Goal: Task Accomplishment & Management: Use online tool/utility

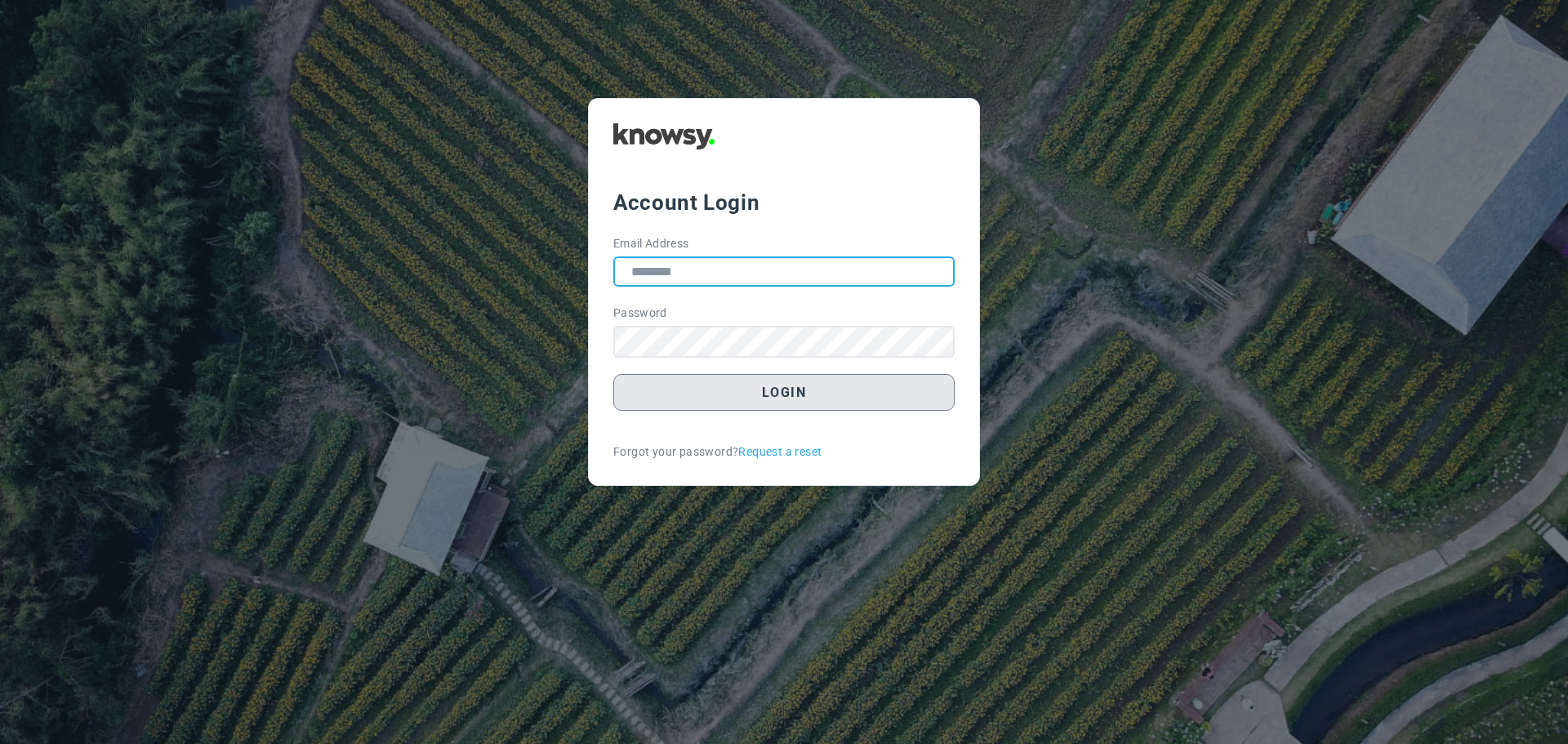
type input "**********"
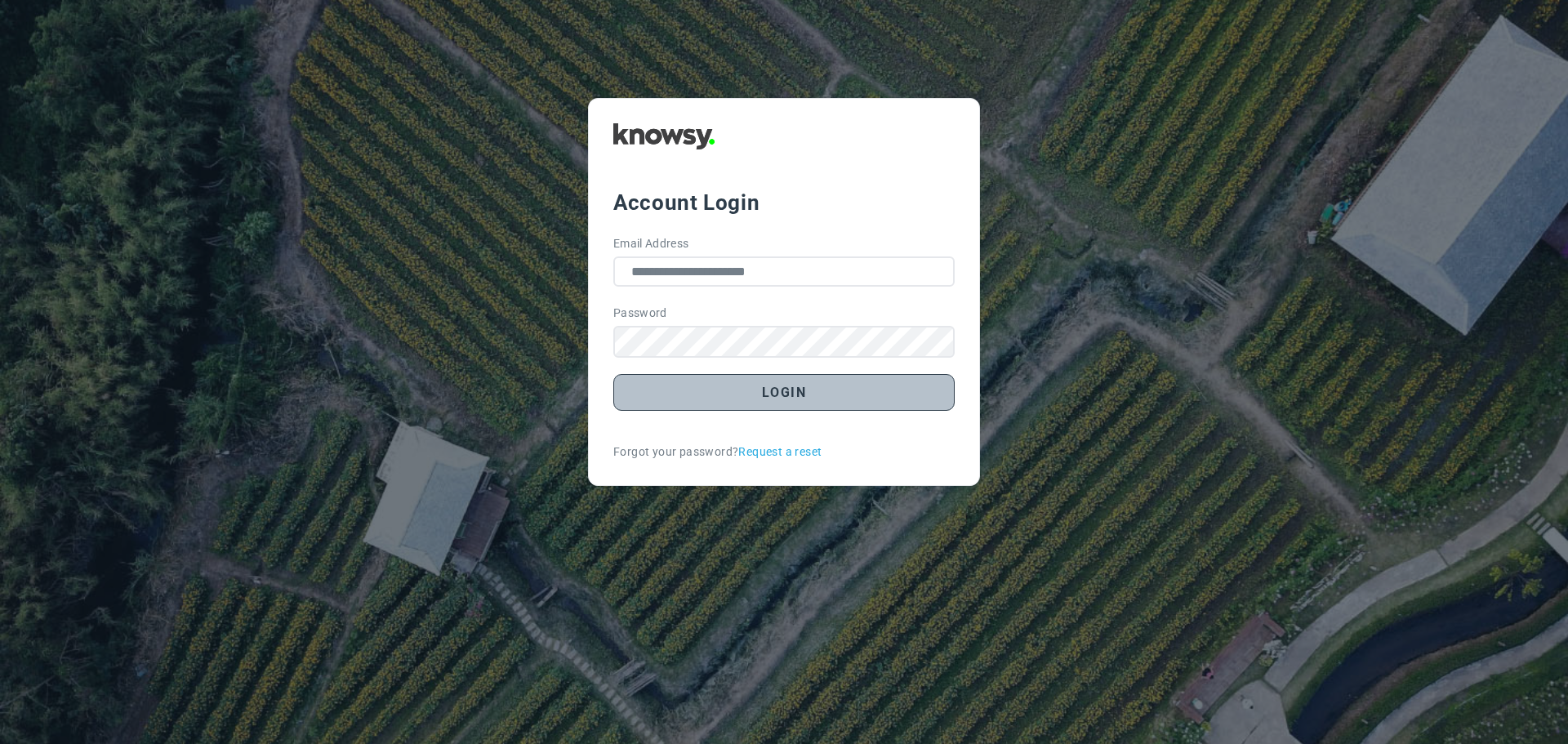
click at [783, 398] on button "Login" at bounding box center [784, 392] width 342 height 37
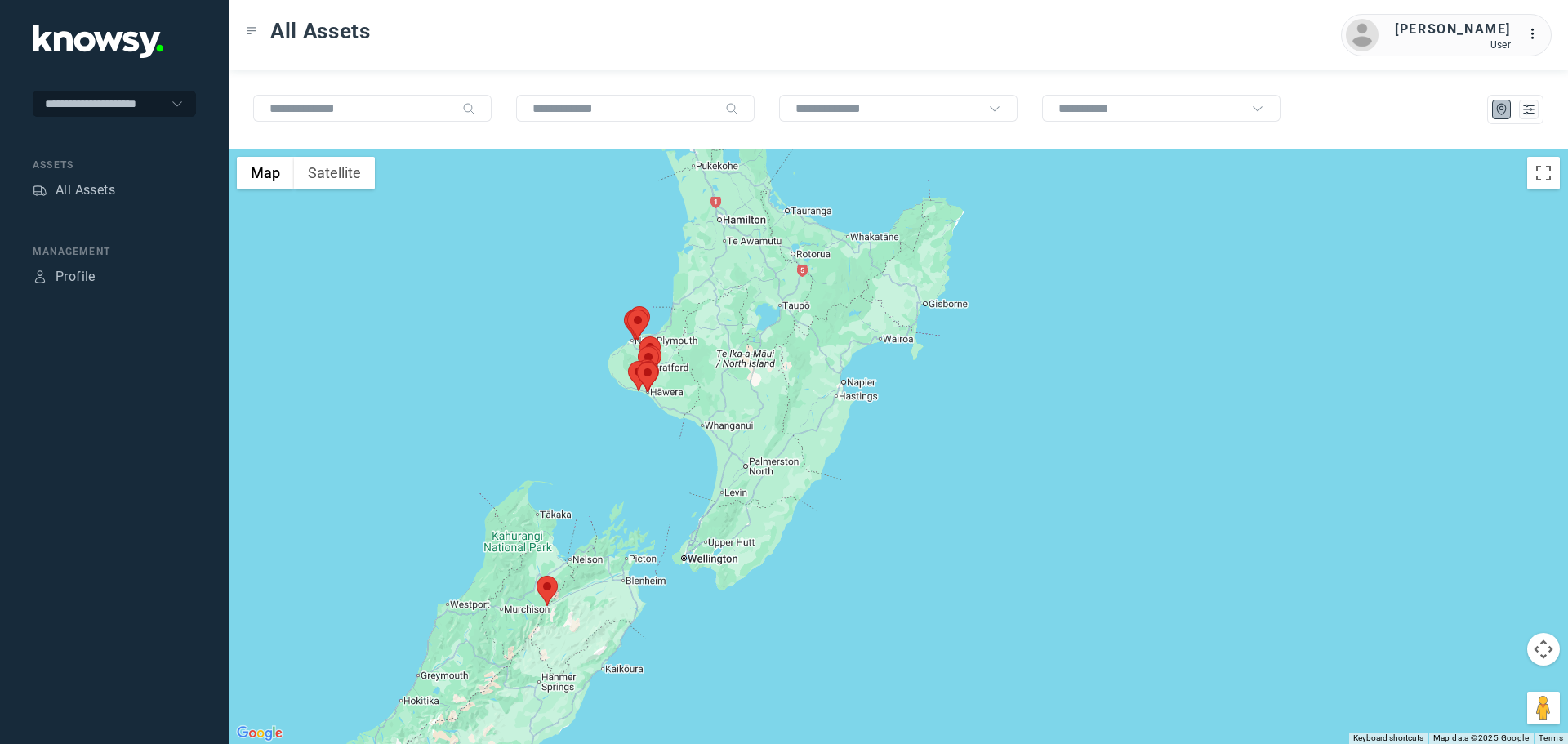
drag, startPoint x: 940, startPoint y: 334, endPoint x: 631, endPoint y: 362, distance: 310.3
click at [631, 362] on div "To navigate, press the arrow keys." at bounding box center [898, 446] width 1339 height 595
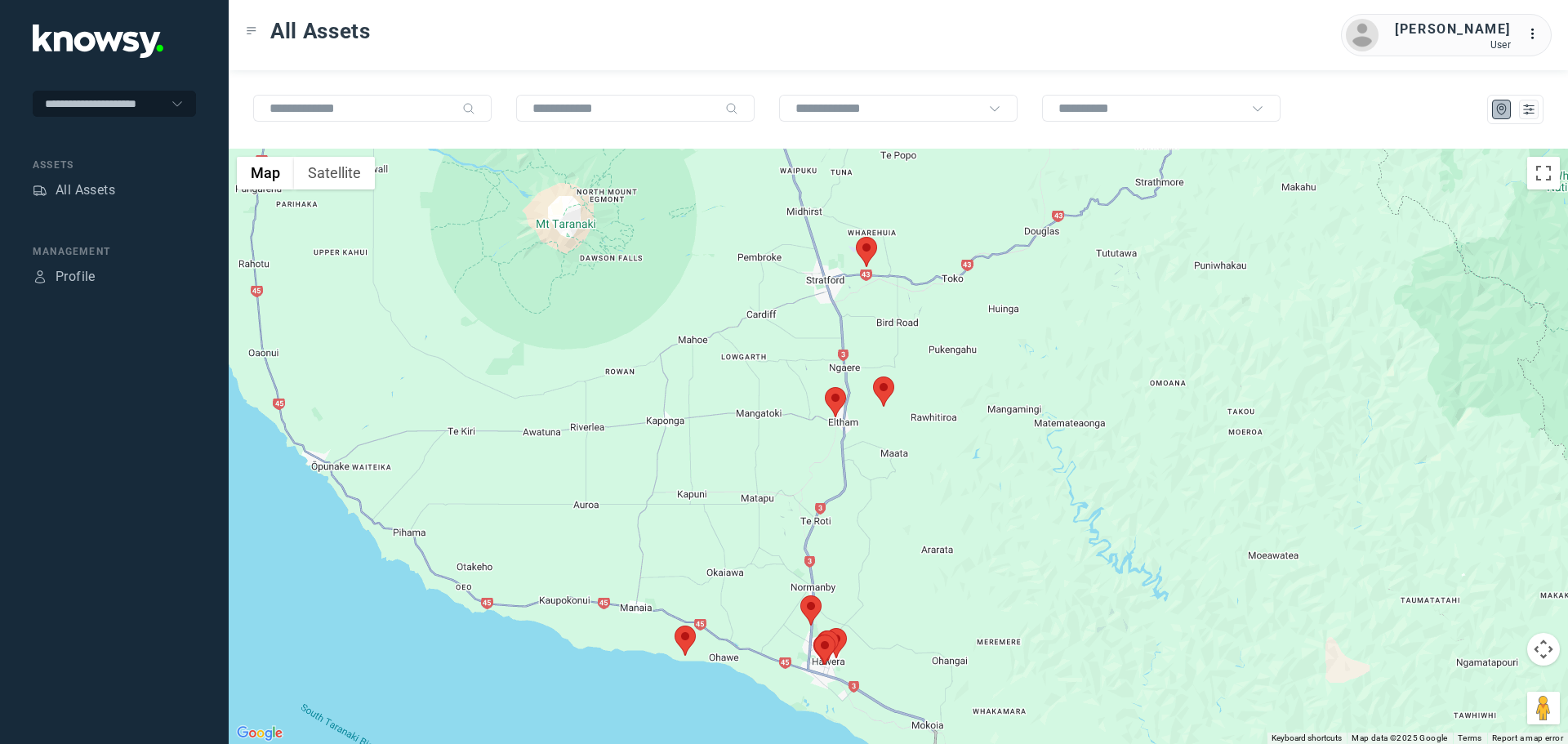
click at [873, 377] on area at bounding box center [873, 377] width 0 height 0
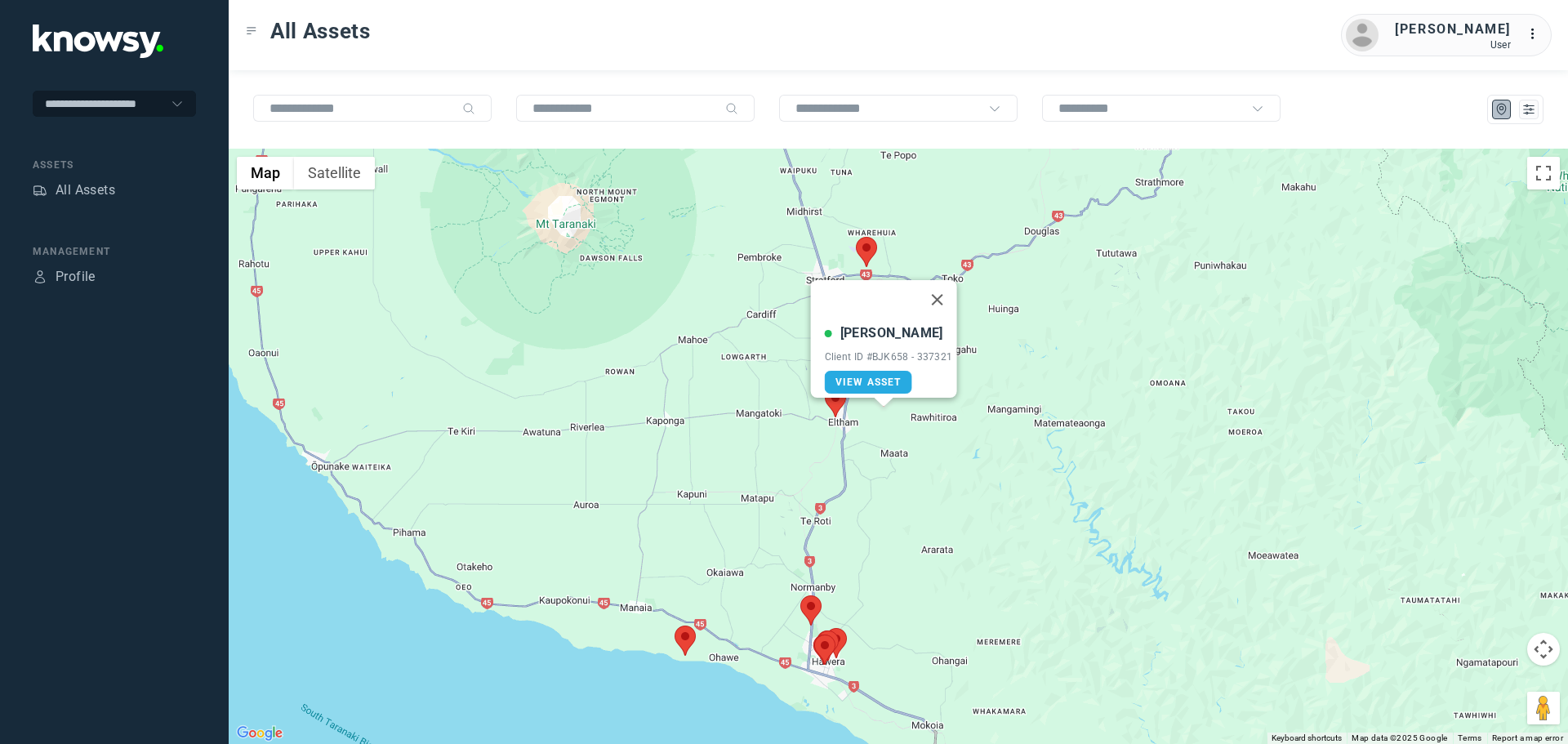
click at [944, 289] on button "Close" at bounding box center [937, 300] width 39 height 39
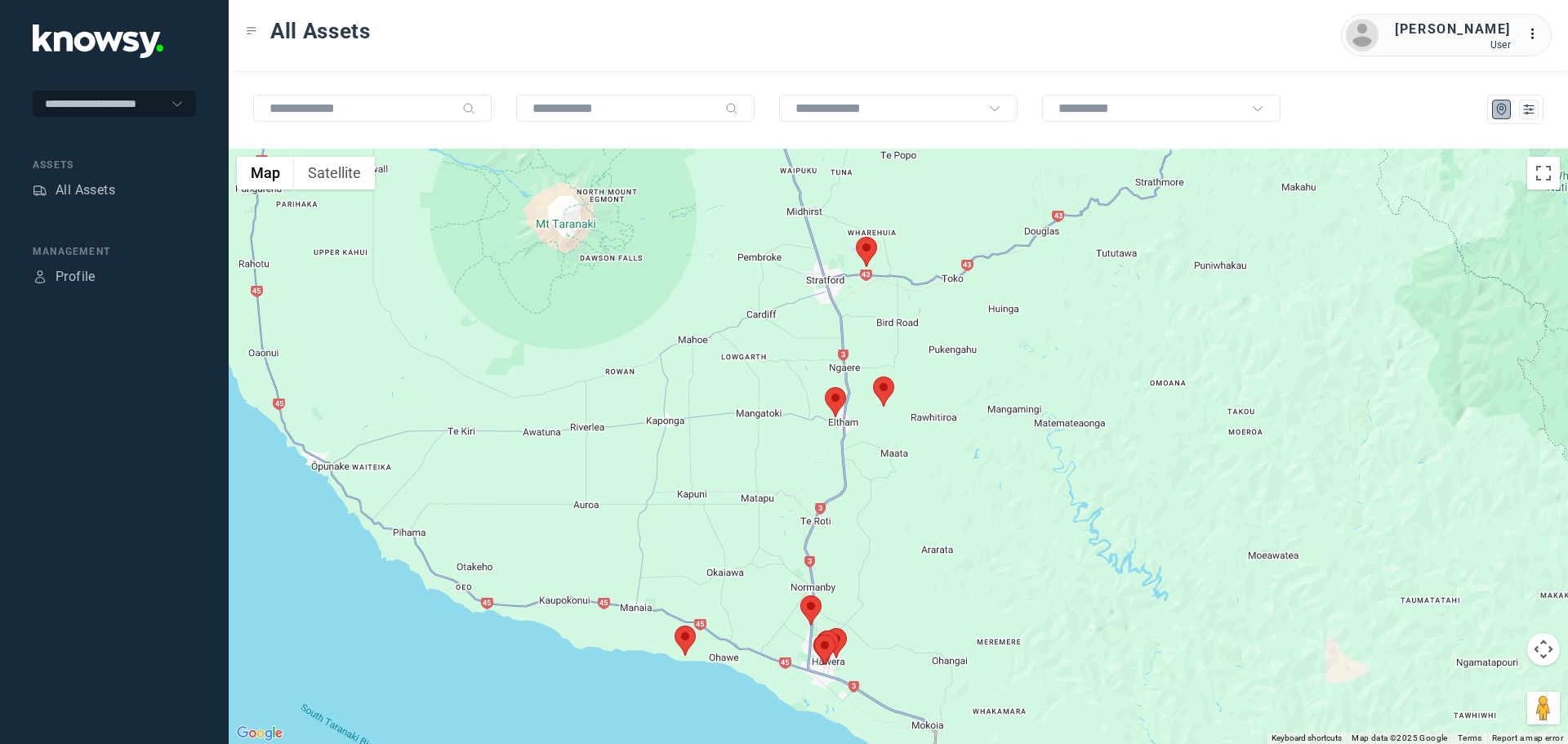
click at [856, 237] on area at bounding box center [856, 237] width 0 height 0
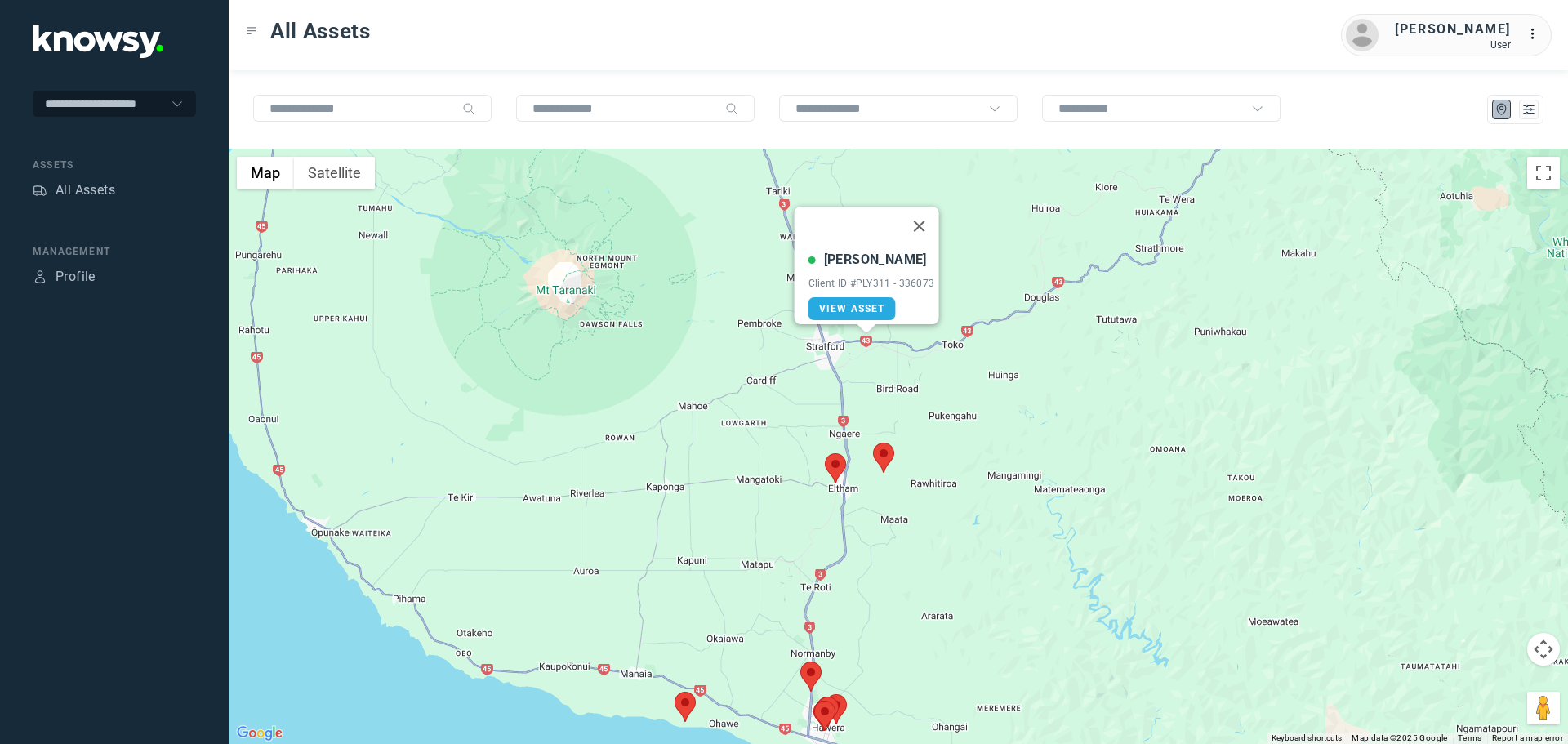
drag, startPoint x: 925, startPoint y: 213, endPoint x: 921, endPoint y: 224, distance: 11.7
click at [925, 216] on button "Close" at bounding box center [919, 226] width 39 height 39
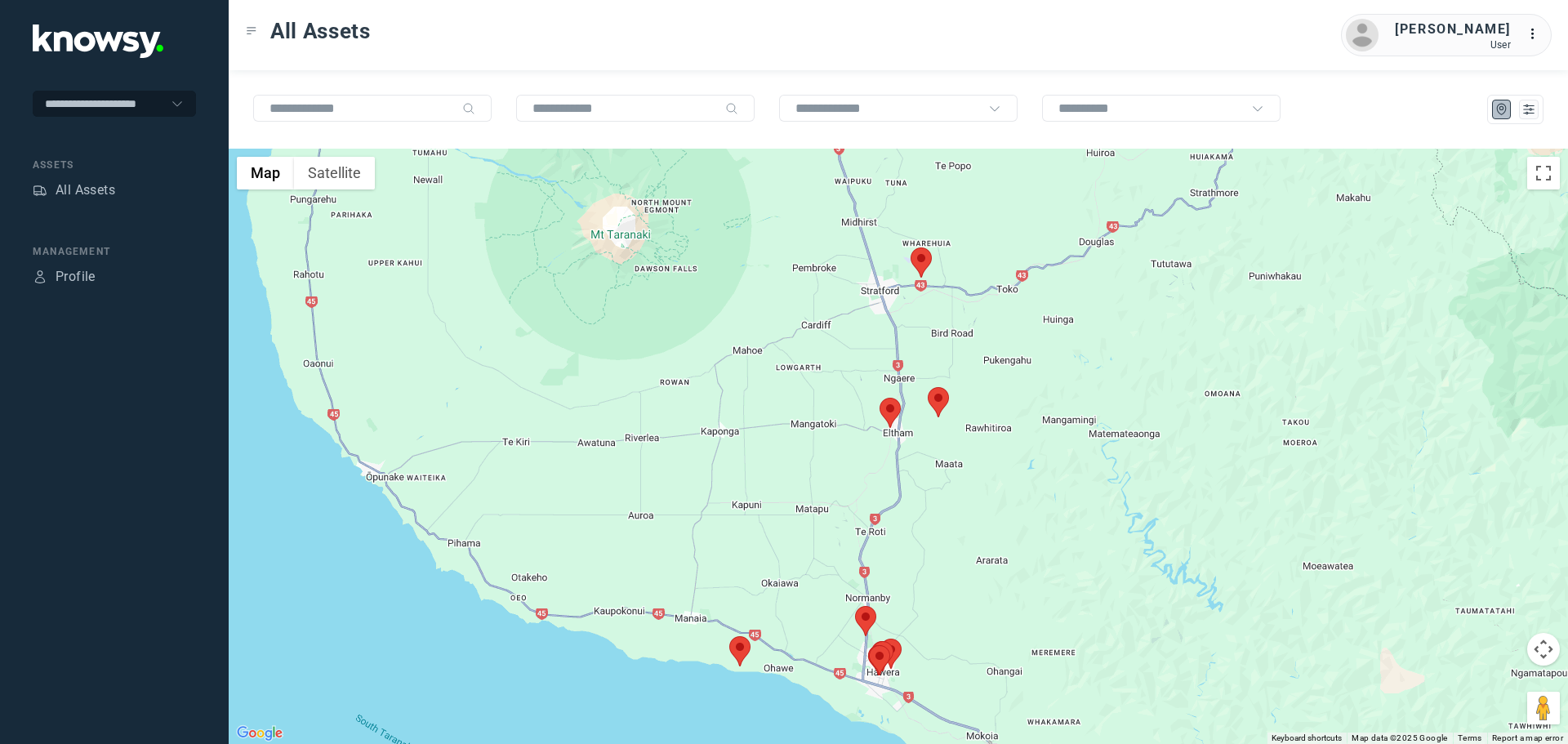
click at [730, 636] on area at bounding box center [730, 636] width 0 height 0
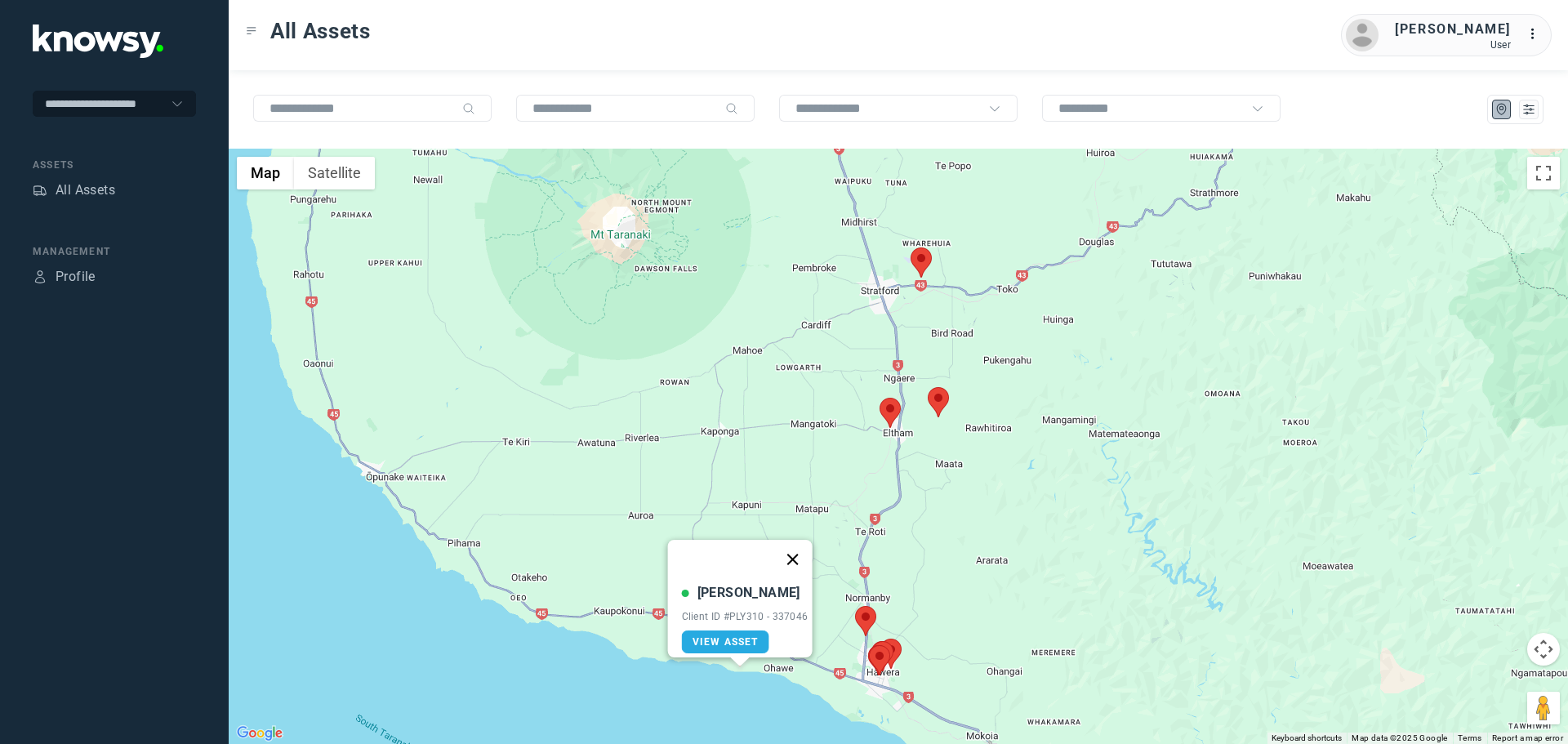
click at [800, 545] on button "Close" at bounding box center [792, 560] width 39 height 39
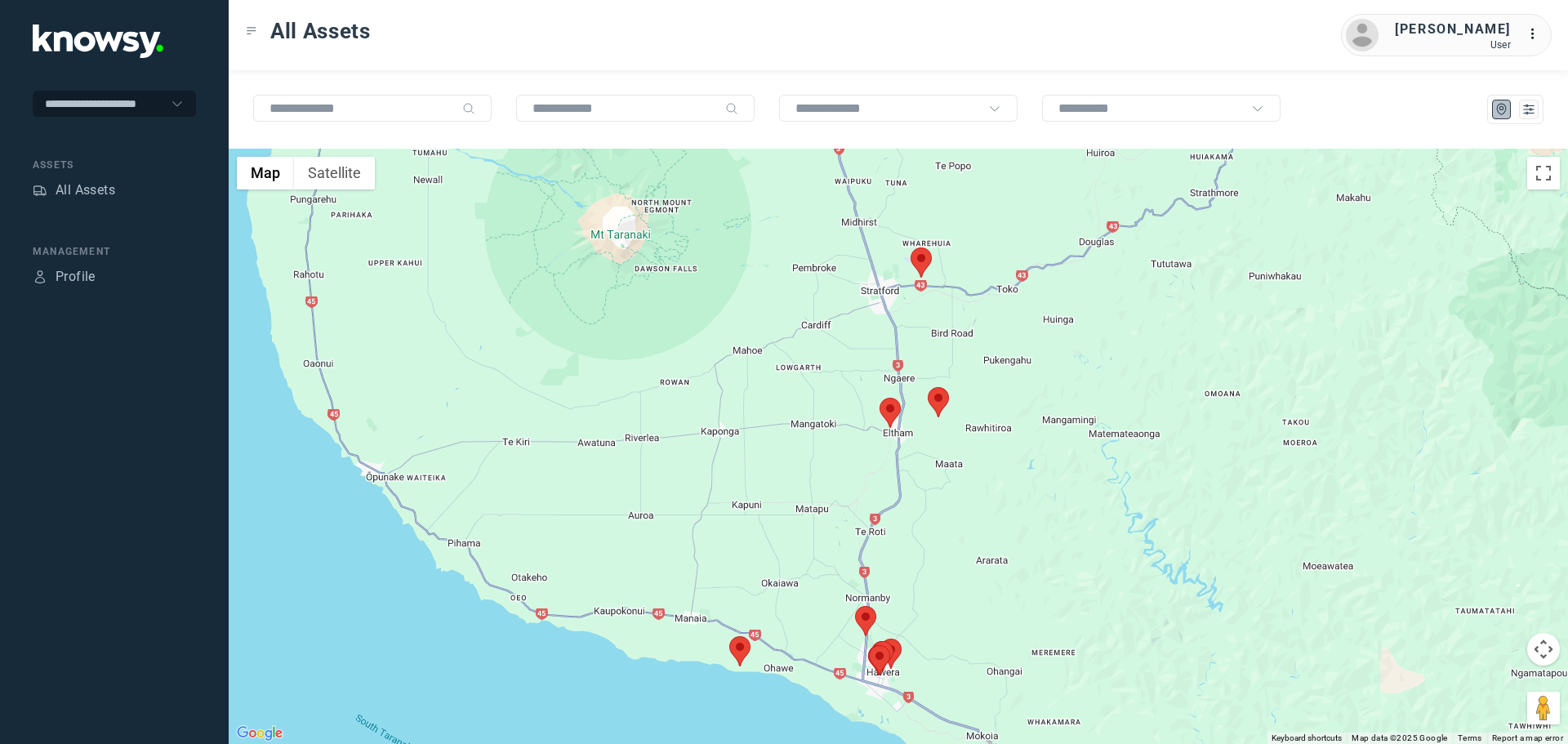
click at [856, 606] on area at bounding box center [856, 606] width 0 height 0
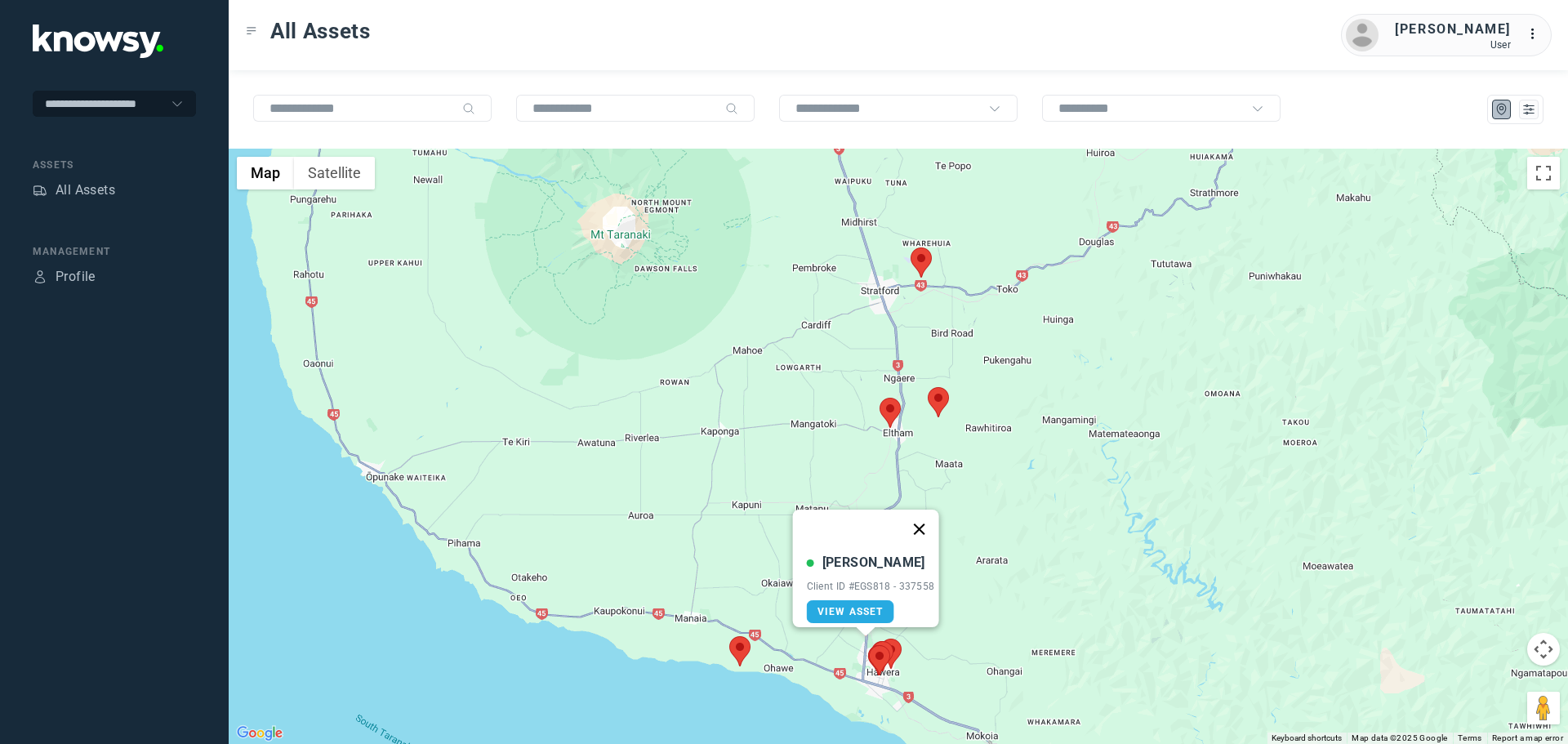
click at [930, 519] on button "Close" at bounding box center [919, 529] width 39 height 39
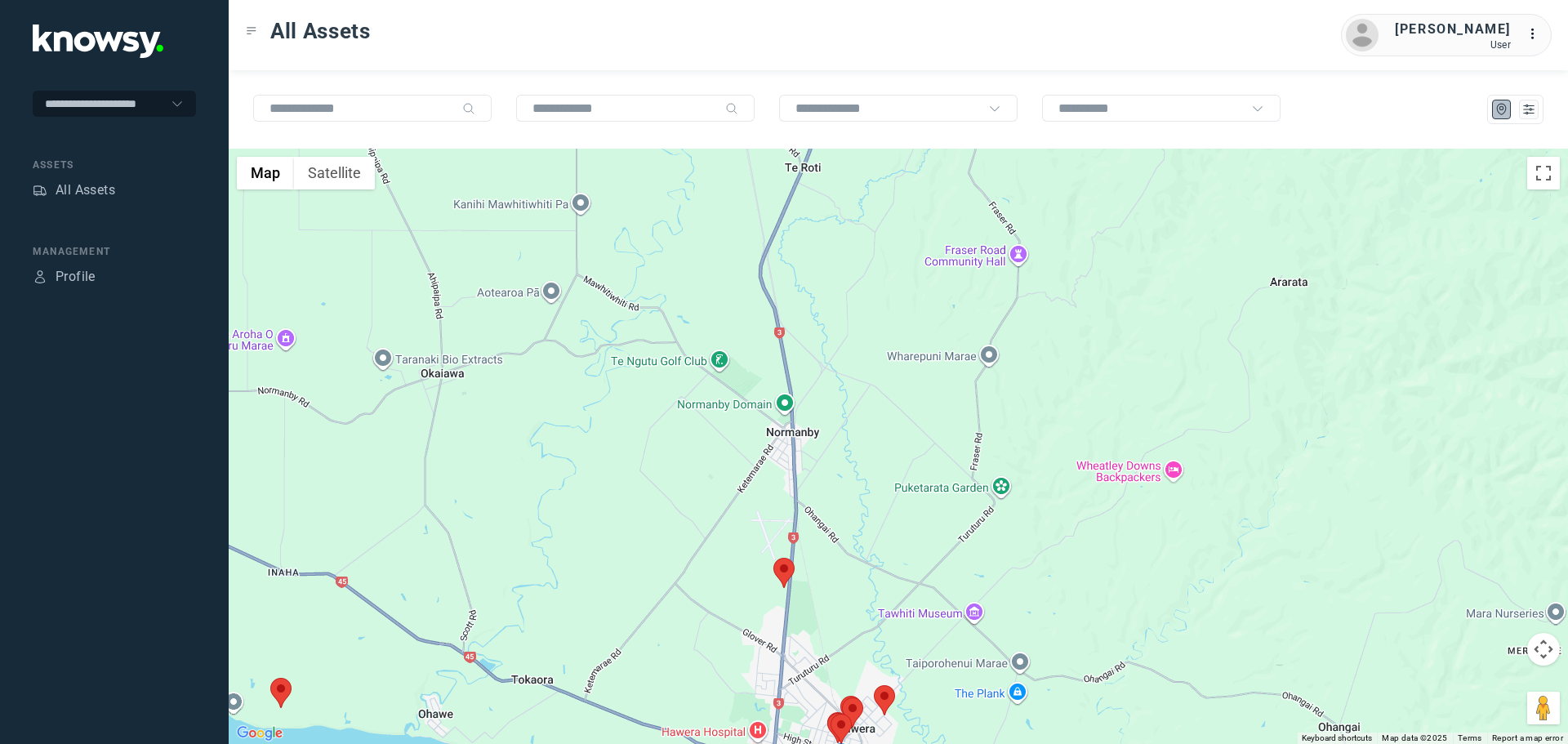
drag, startPoint x: 873, startPoint y: 666, endPoint x: 724, endPoint y: 516, distance: 211.4
click at [730, 517] on div at bounding box center [898, 446] width 1339 height 595
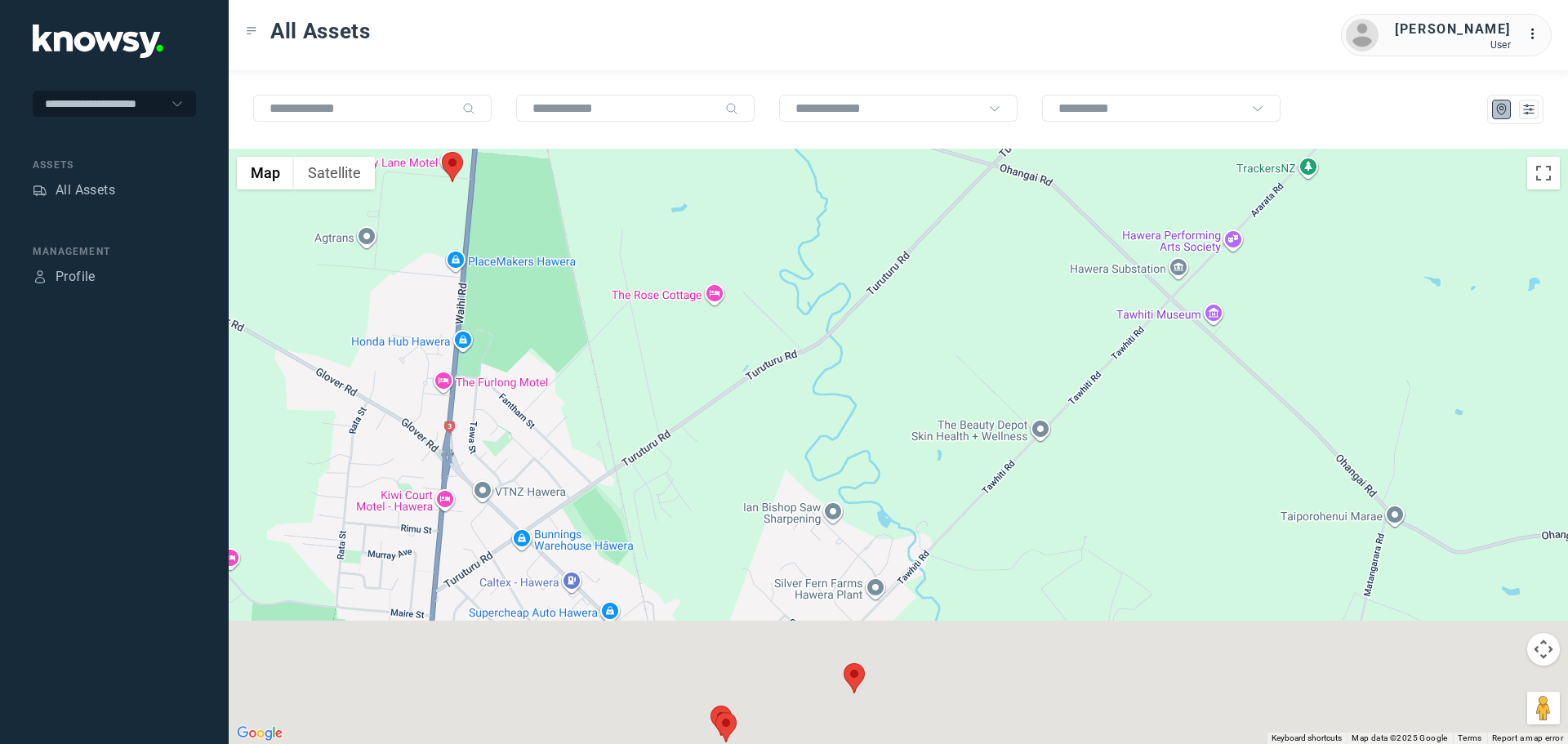
drag, startPoint x: 718, startPoint y: 556, endPoint x: 583, endPoint y: 277, distance: 309.9
click at [583, 277] on div at bounding box center [898, 446] width 1339 height 595
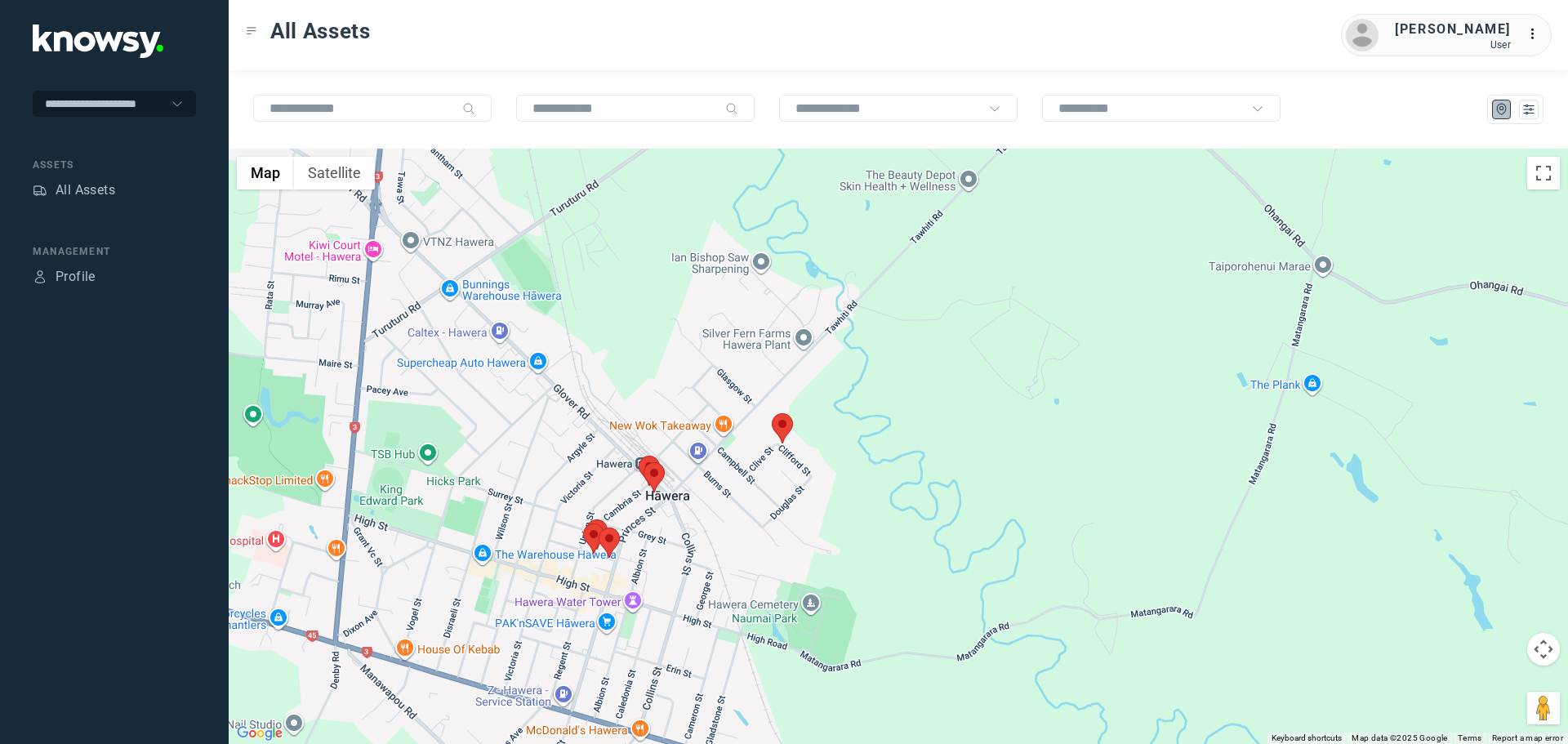
drag, startPoint x: 704, startPoint y: 496, endPoint x: 730, endPoint y: 421, distance: 79.4
click at [728, 421] on div at bounding box center [898, 446] width 1339 height 595
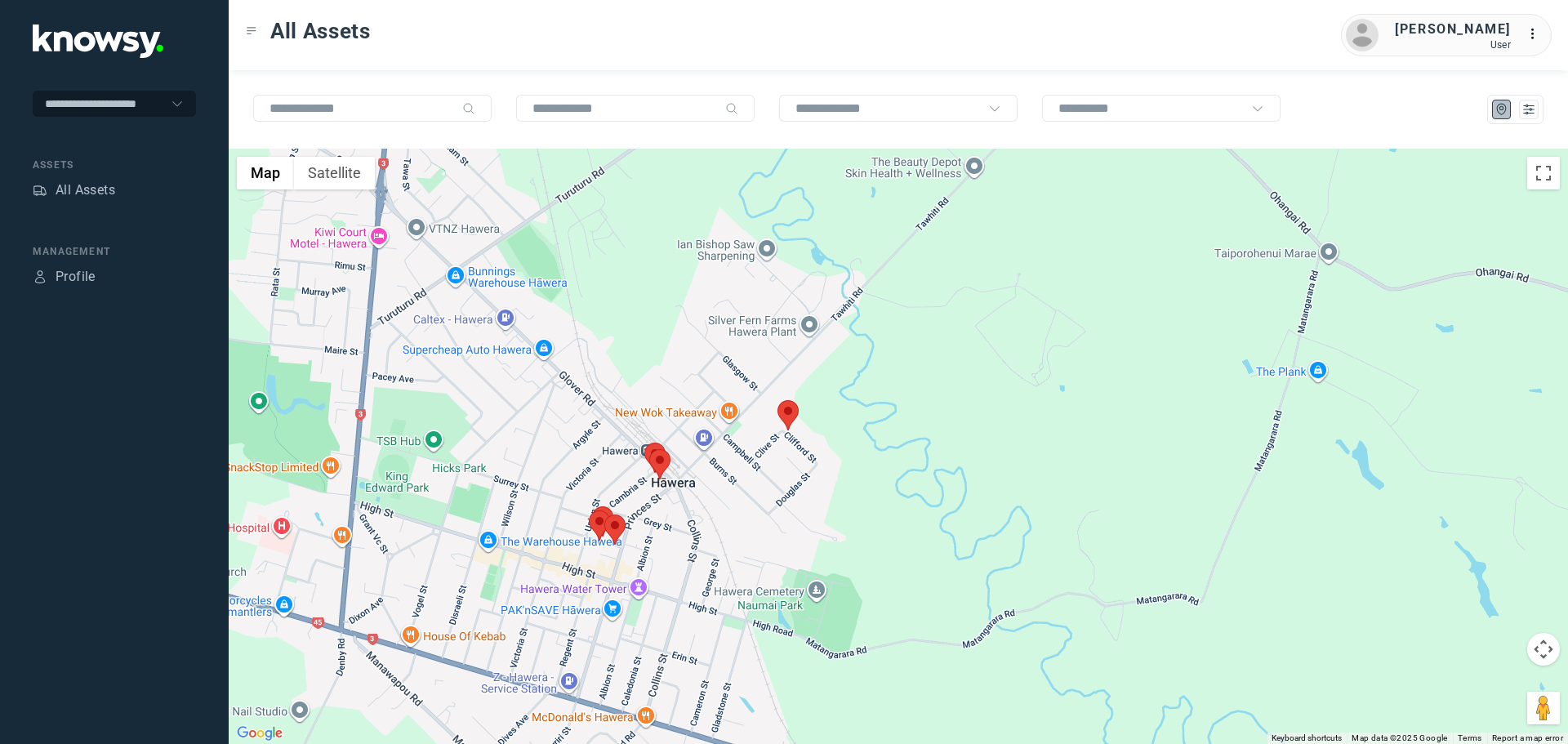
click at [778, 400] on area at bounding box center [778, 400] width 0 height 0
click at [844, 311] on button "Close" at bounding box center [842, 324] width 39 height 39
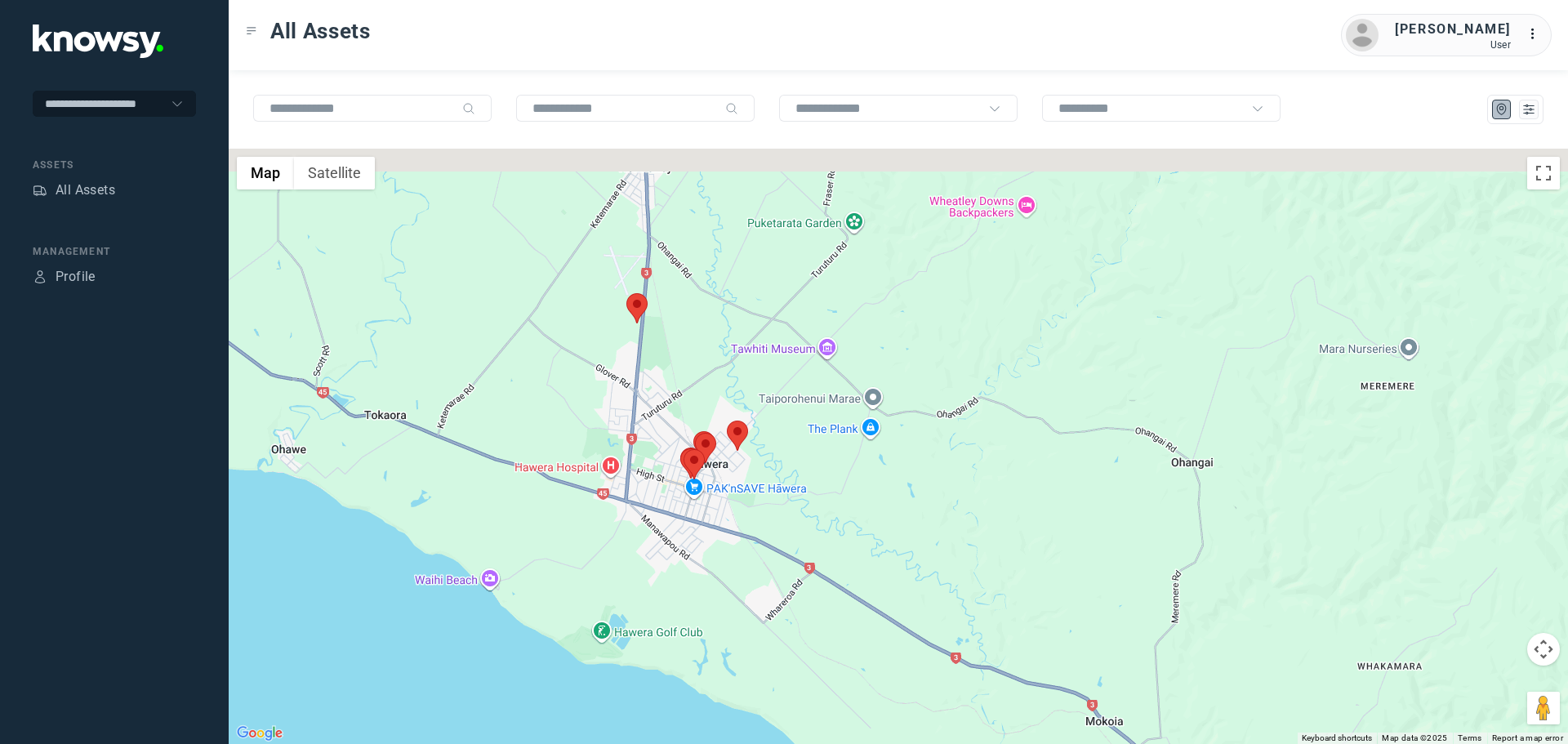
drag, startPoint x: 556, startPoint y: 252, endPoint x: 655, endPoint y: 435, distance: 208.1
click at [648, 449] on div at bounding box center [898, 446] width 1339 height 595
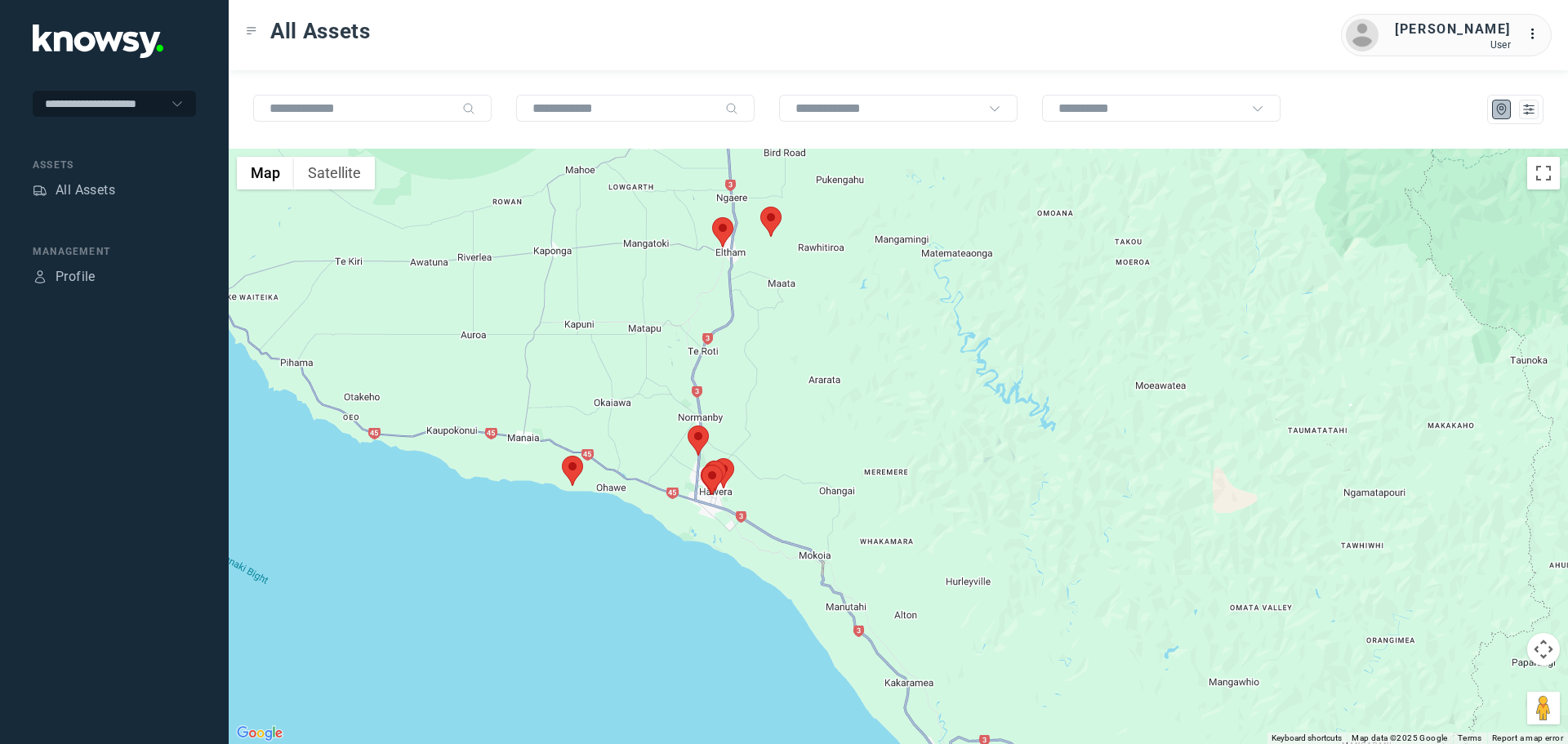
drag, startPoint x: 753, startPoint y: 293, endPoint x: 676, endPoint y: 342, distance: 91.3
click at [682, 342] on div at bounding box center [898, 446] width 1339 height 595
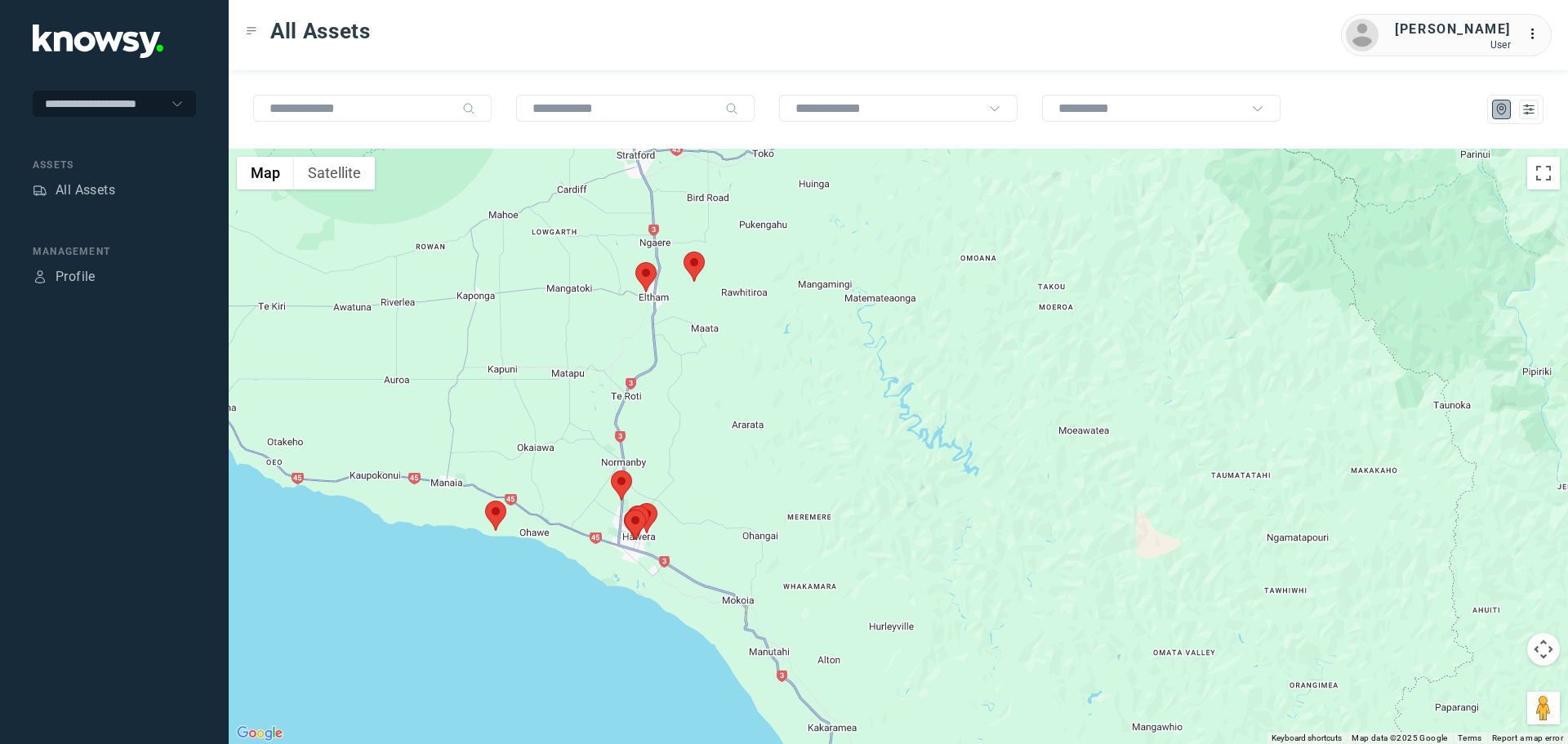
click at [635, 262] on area at bounding box center [635, 262] width 0 height 0
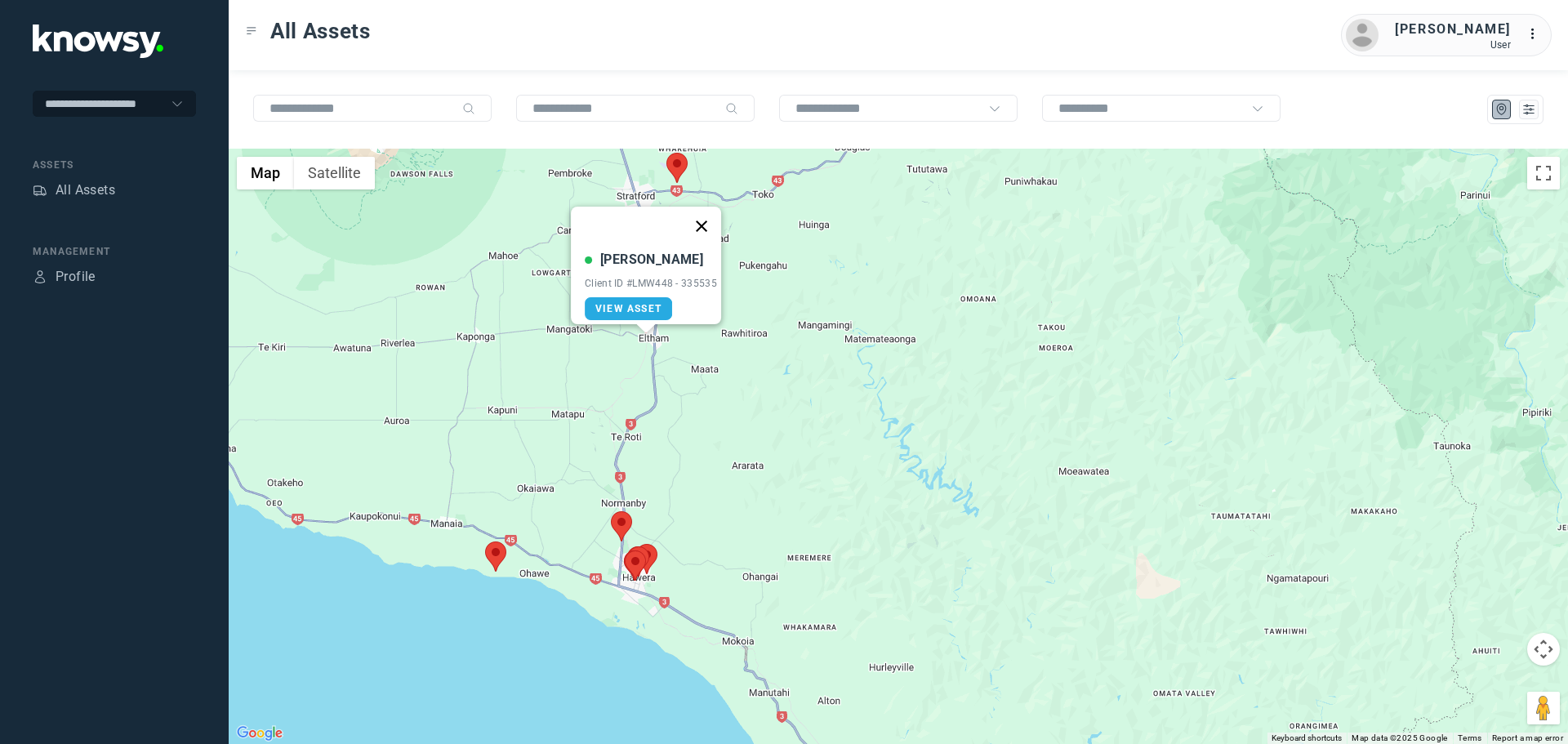
click at [709, 211] on button "Close" at bounding box center [701, 226] width 39 height 39
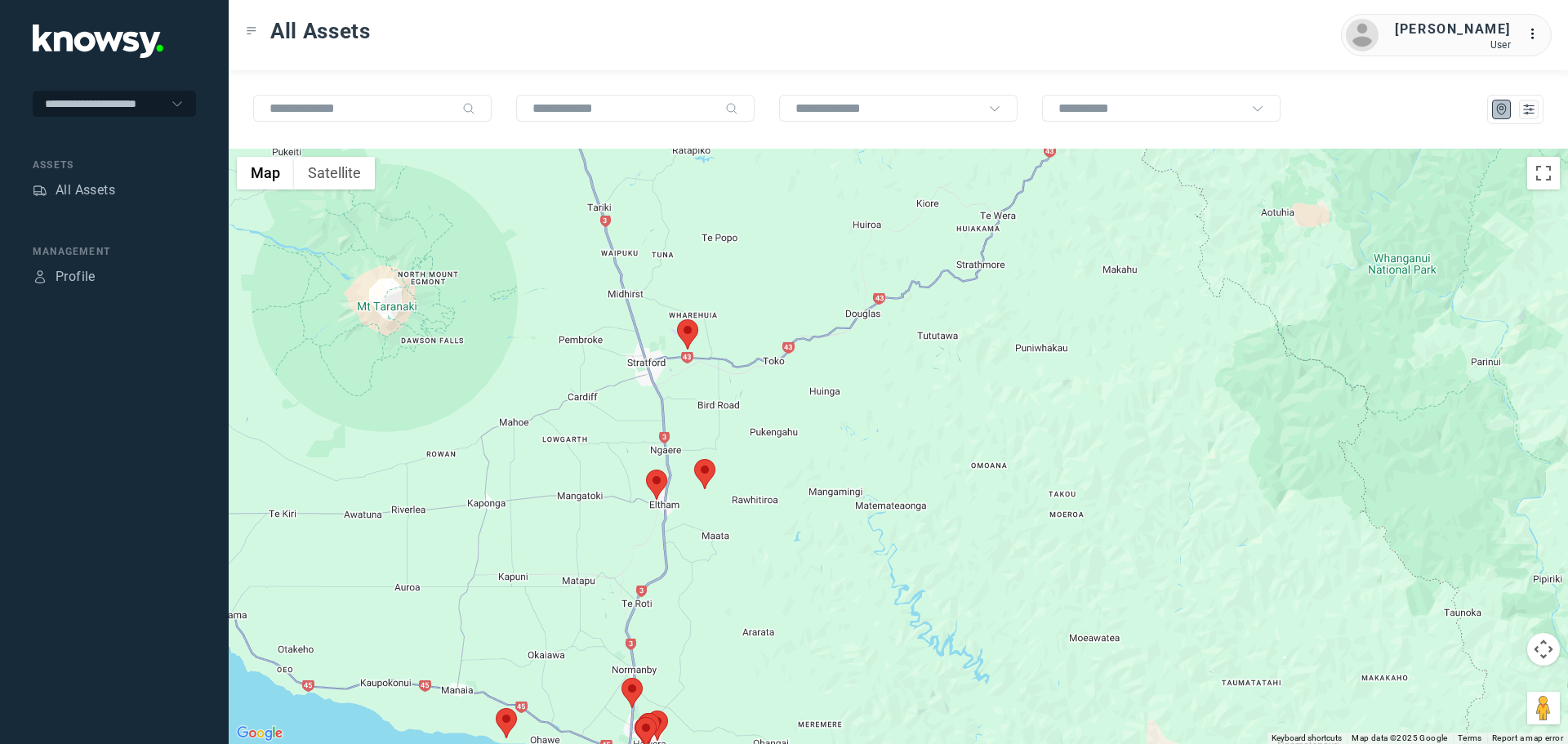
drag, startPoint x: 599, startPoint y: 234, endPoint x: 611, endPoint y: 411, distance: 177.4
click at [611, 411] on div at bounding box center [898, 446] width 1339 height 595
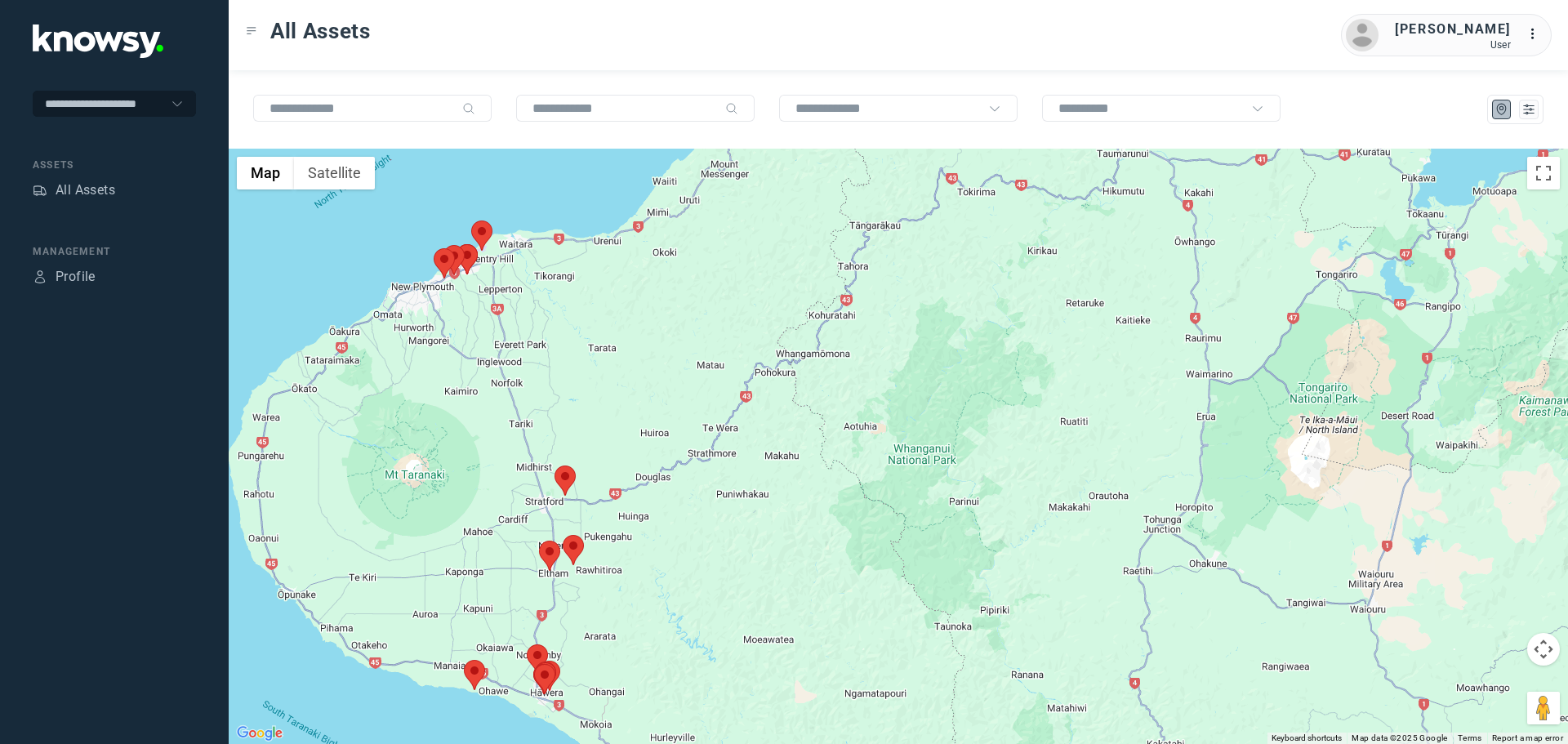
drag, startPoint x: 565, startPoint y: 318, endPoint x: 480, endPoint y: 432, distance: 142.2
click at [480, 432] on div at bounding box center [898, 446] width 1339 height 595
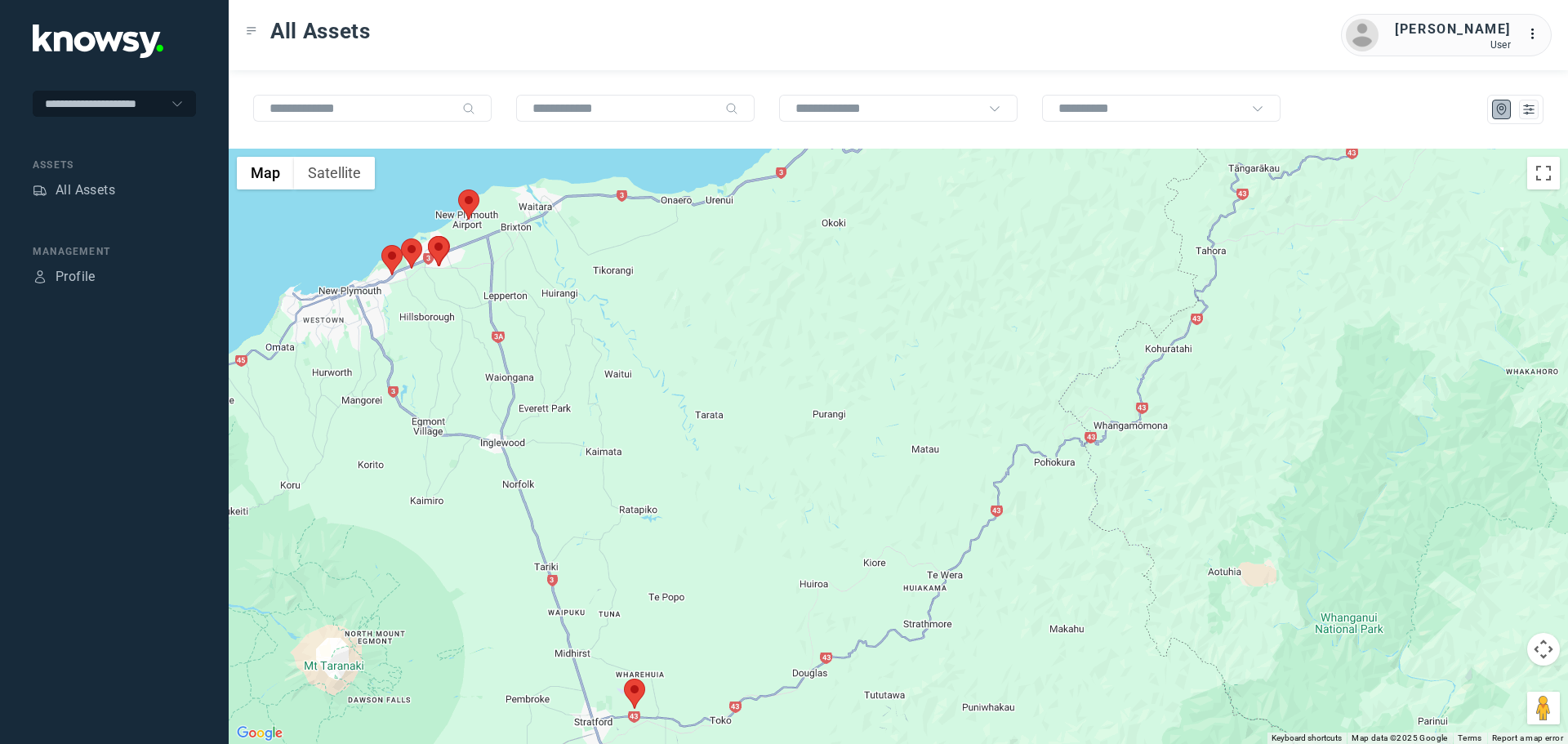
drag, startPoint x: 452, startPoint y: 283, endPoint x: 481, endPoint y: 421, distance: 141.0
click at [481, 421] on div at bounding box center [898, 446] width 1339 height 595
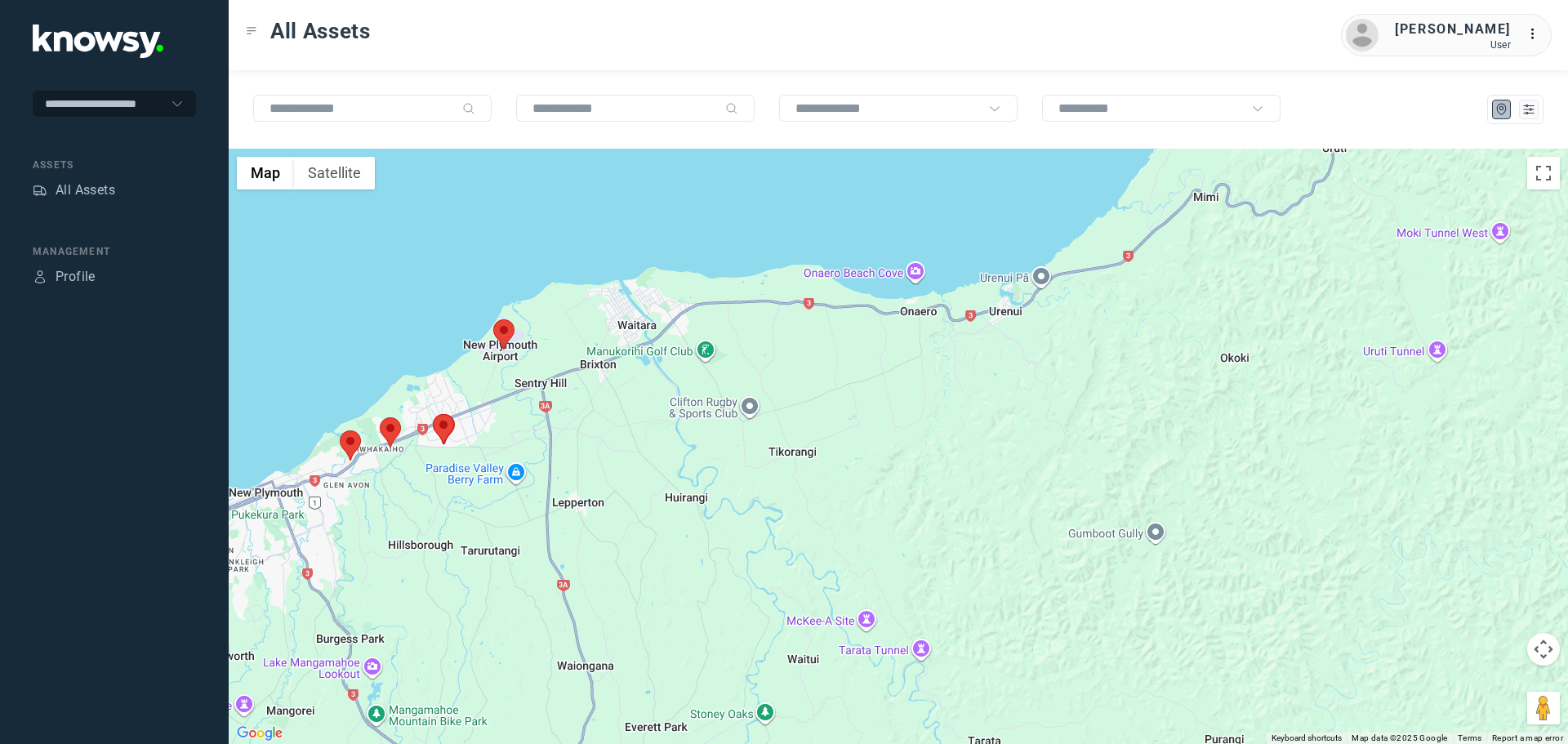
click at [493, 319] on area at bounding box center [493, 319] width 0 height 0
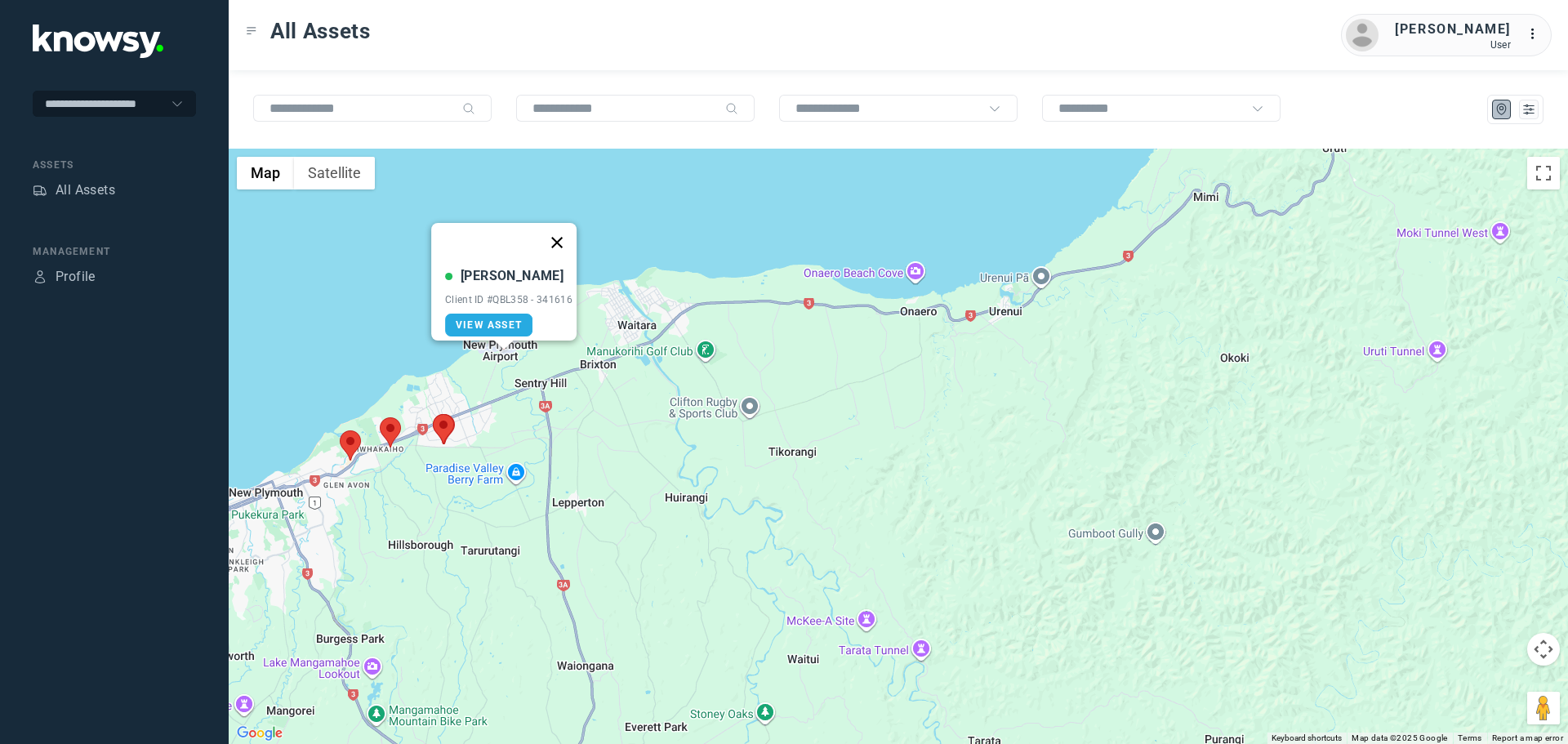
click at [563, 229] on button "Close" at bounding box center [557, 242] width 39 height 39
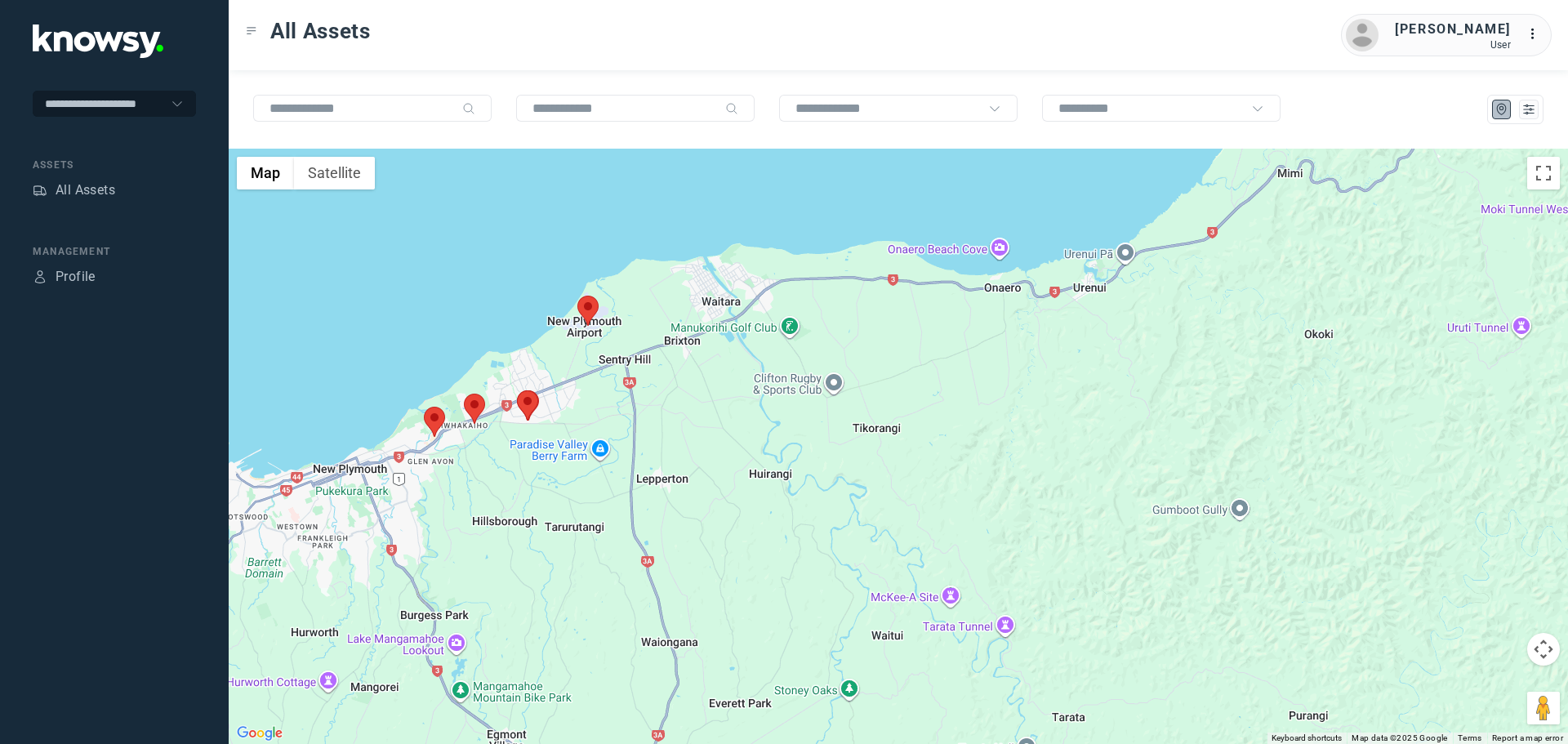
drag, startPoint x: 434, startPoint y: 476, endPoint x: 497, endPoint y: 419, distance: 85.0
click at [522, 452] on div at bounding box center [898, 446] width 1339 height 595
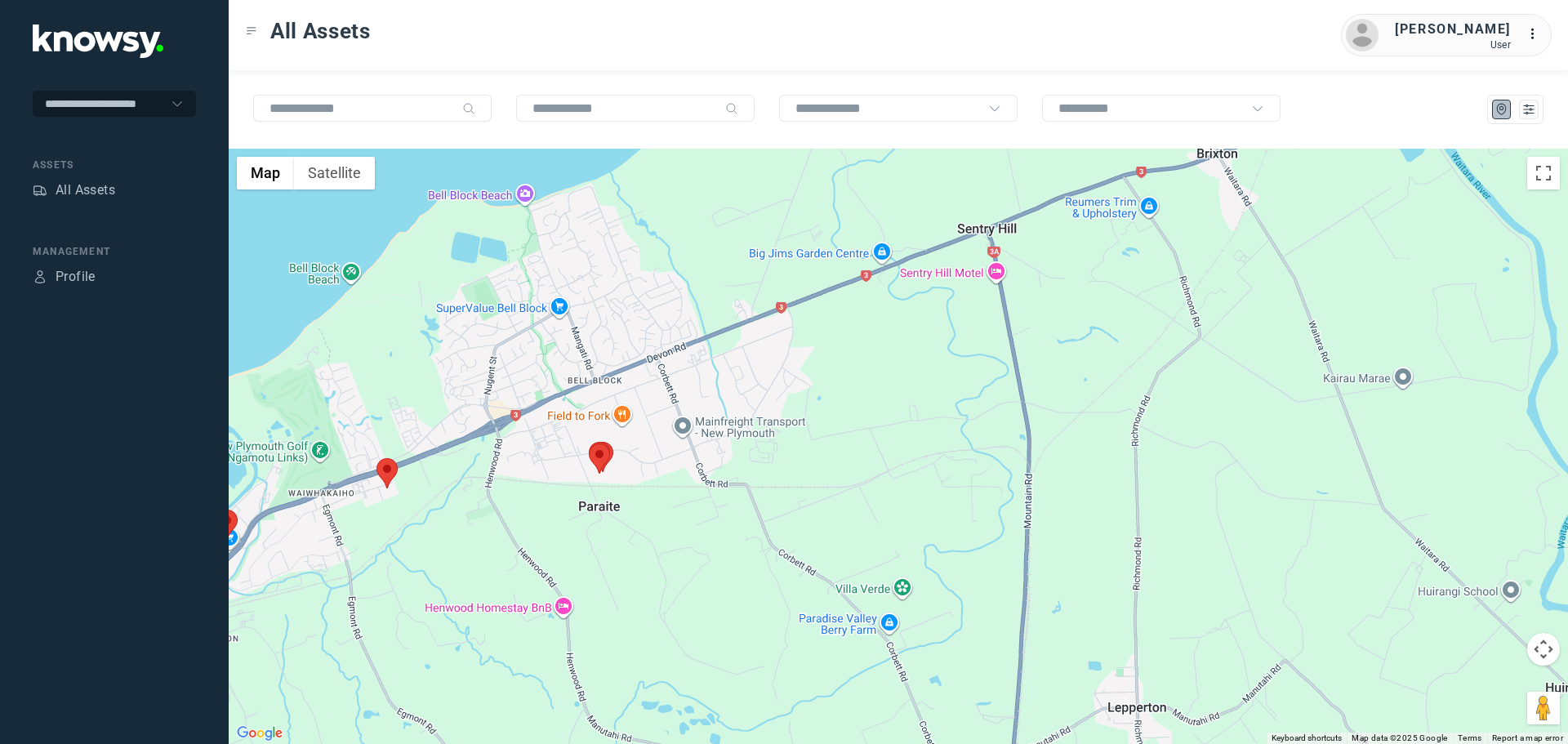
click at [589, 443] on area at bounding box center [589, 443] width 0 height 0
click at [661, 352] on button "Close" at bounding box center [652, 366] width 39 height 39
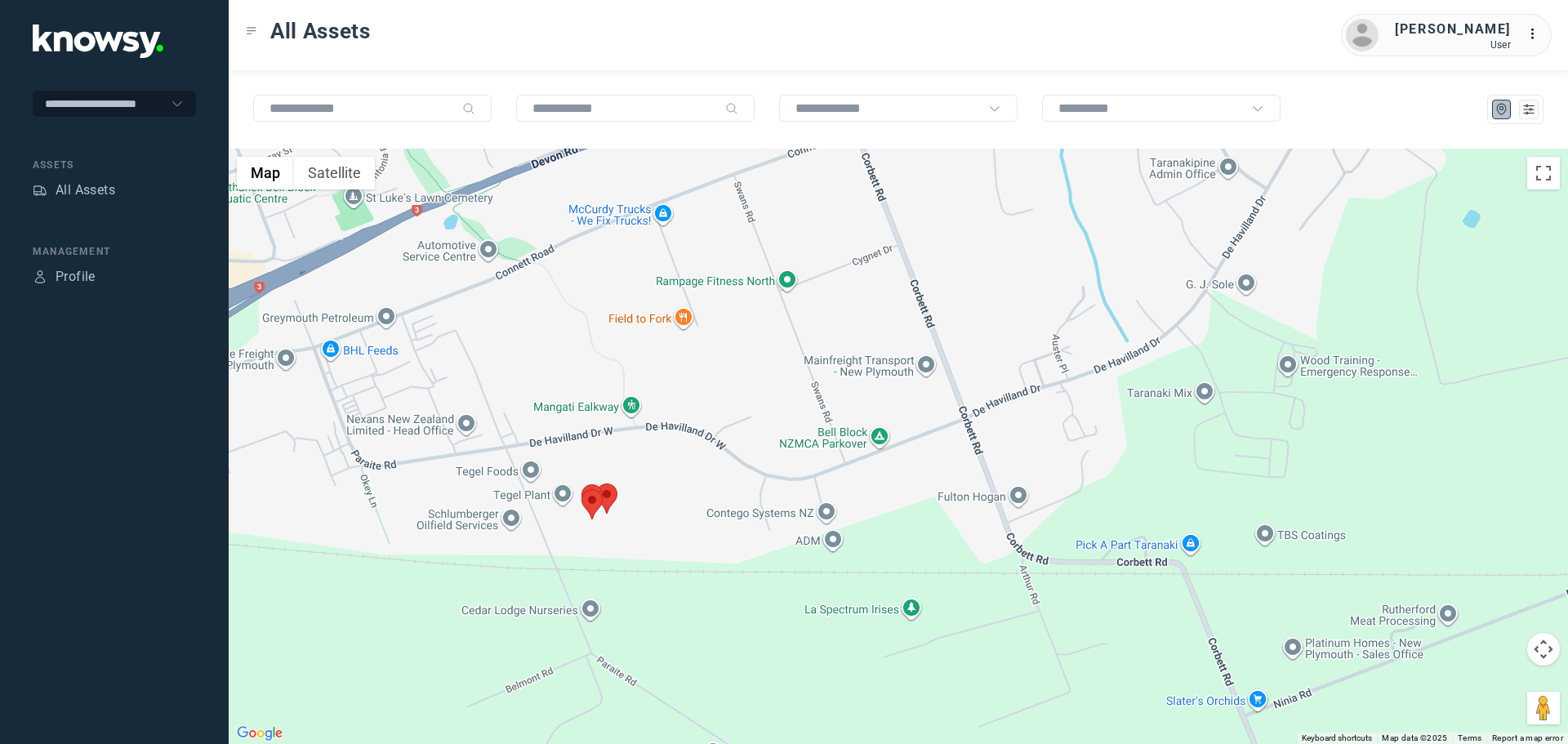
click at [596, 484] on area at bounding box center [596, 484] width 0 height 0
click at [661, 397] on button "Close" at bounding box center [660, 407] width 39 height 39
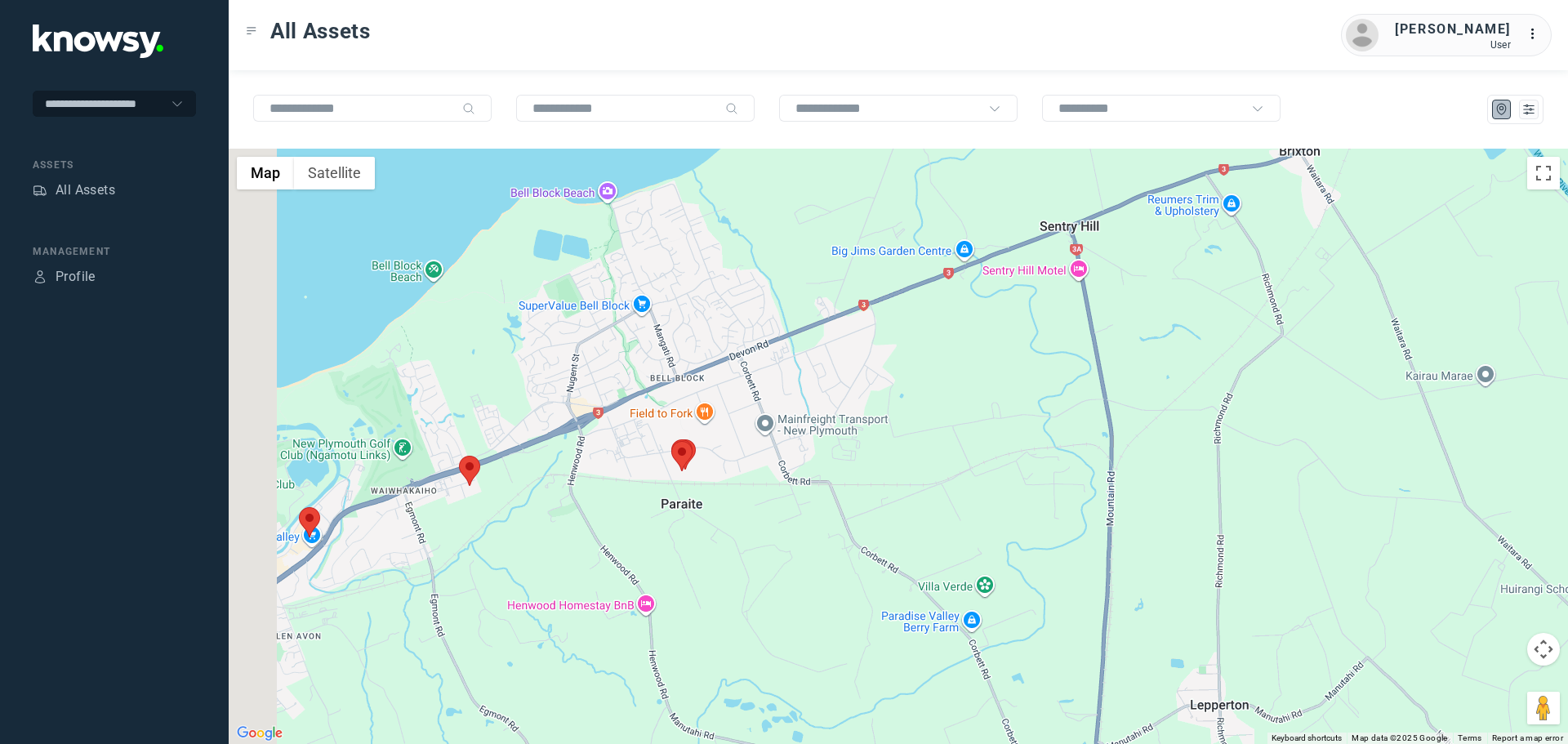
drag, startPoint x: 348, startPoint y: 449, endPoint x: 518, endPoint y: 453, distance: 170.0
click at [518, 453] on div at bounding box center [898, 446] width 1339 height 595
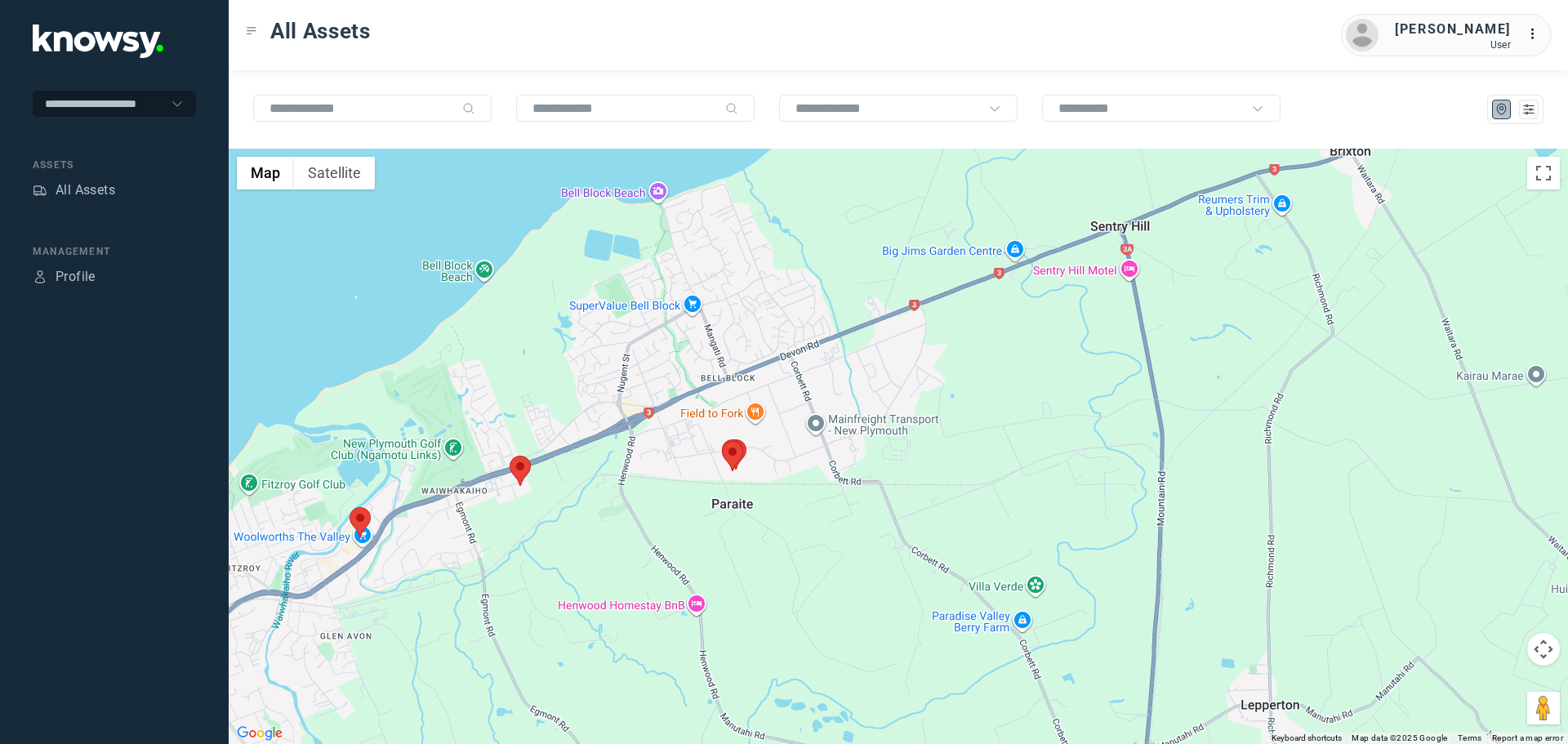
click at [510, 455] on area at bounding box center [510, 455] width 0 height 0
click at [582, 364] on button "Close" at bounding box center [575, 379] width 39 height 39
click at [349, 507] on area at bounding box center [349, 507] width 0 height 0
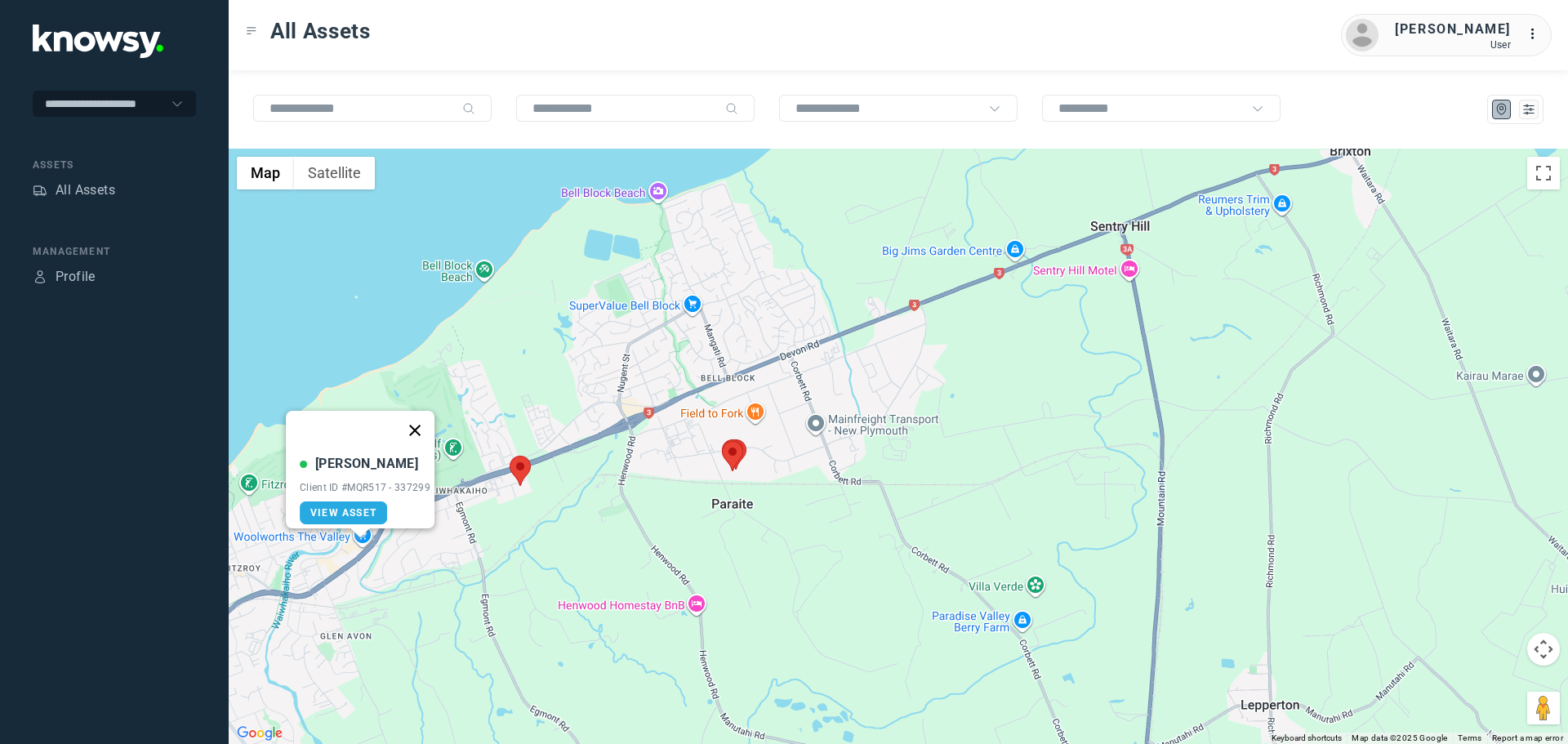
click at [422, 421] on button "Close" at bounding box center [415, 431] width 39 height 39
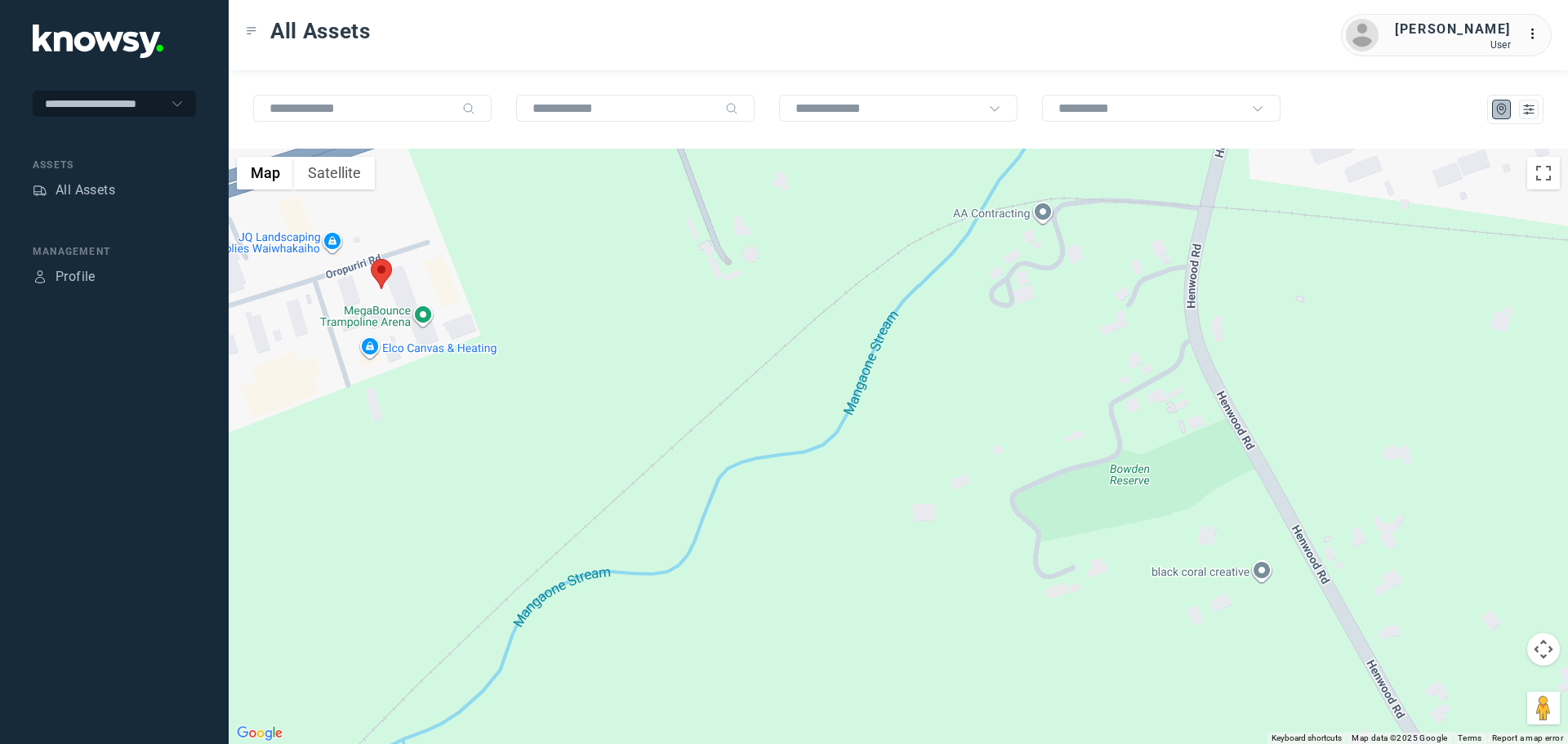
drag, startPoint x: 479, startPoint y: 458, endPoint x: 540, endPoint y: 616, distance: 169.4
click at [540, 616] on div at bounding box center [898, 446] width 1339 height 595
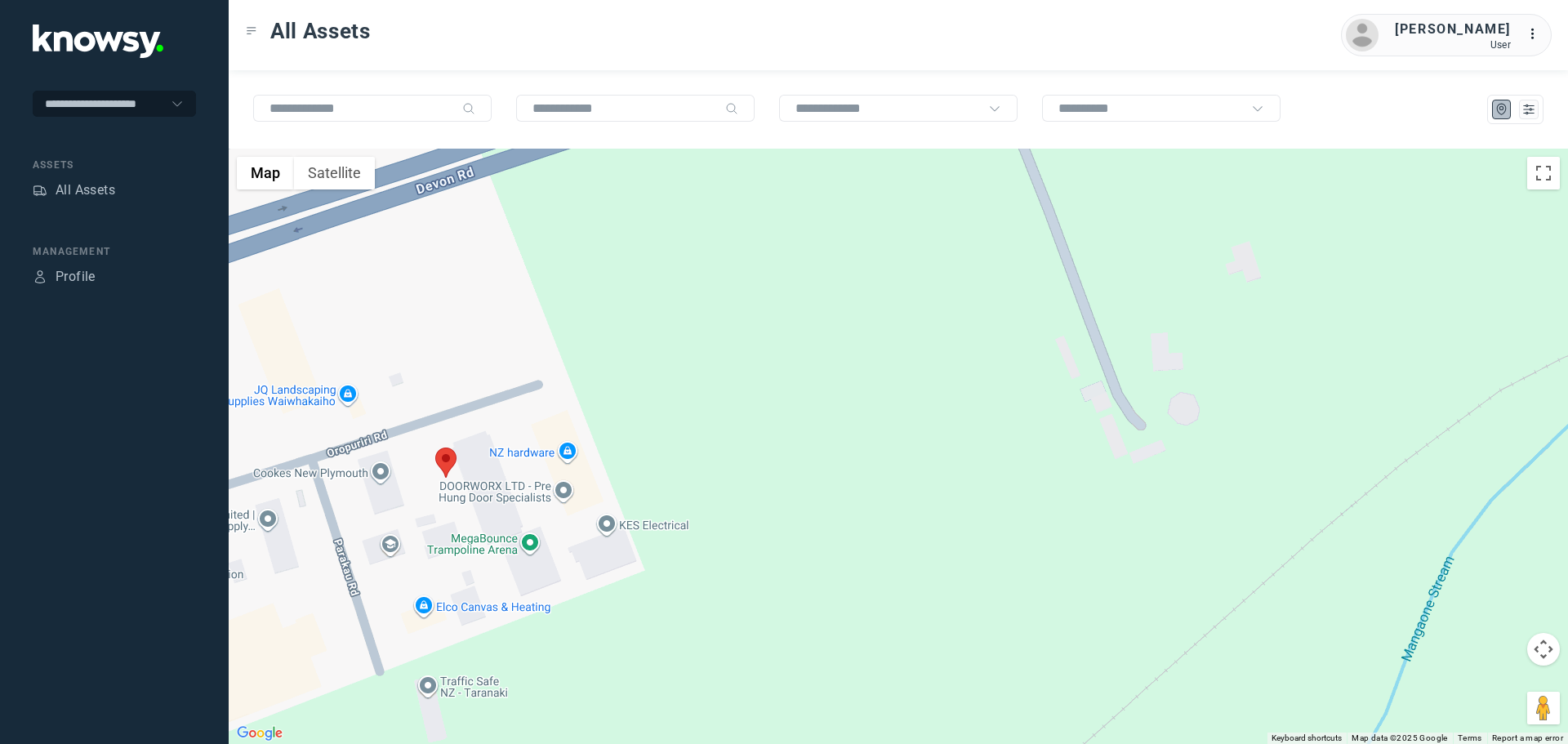
drag, startPoint x: 367, startPoint y: 345, endPoint x: 420, endPoint y: 523, distance: 185.7
click at [420, 523] on div at bounding box center [898, 446] width 1339 height 595
